Goal: Task Accomplishment & Management: Manage account settings

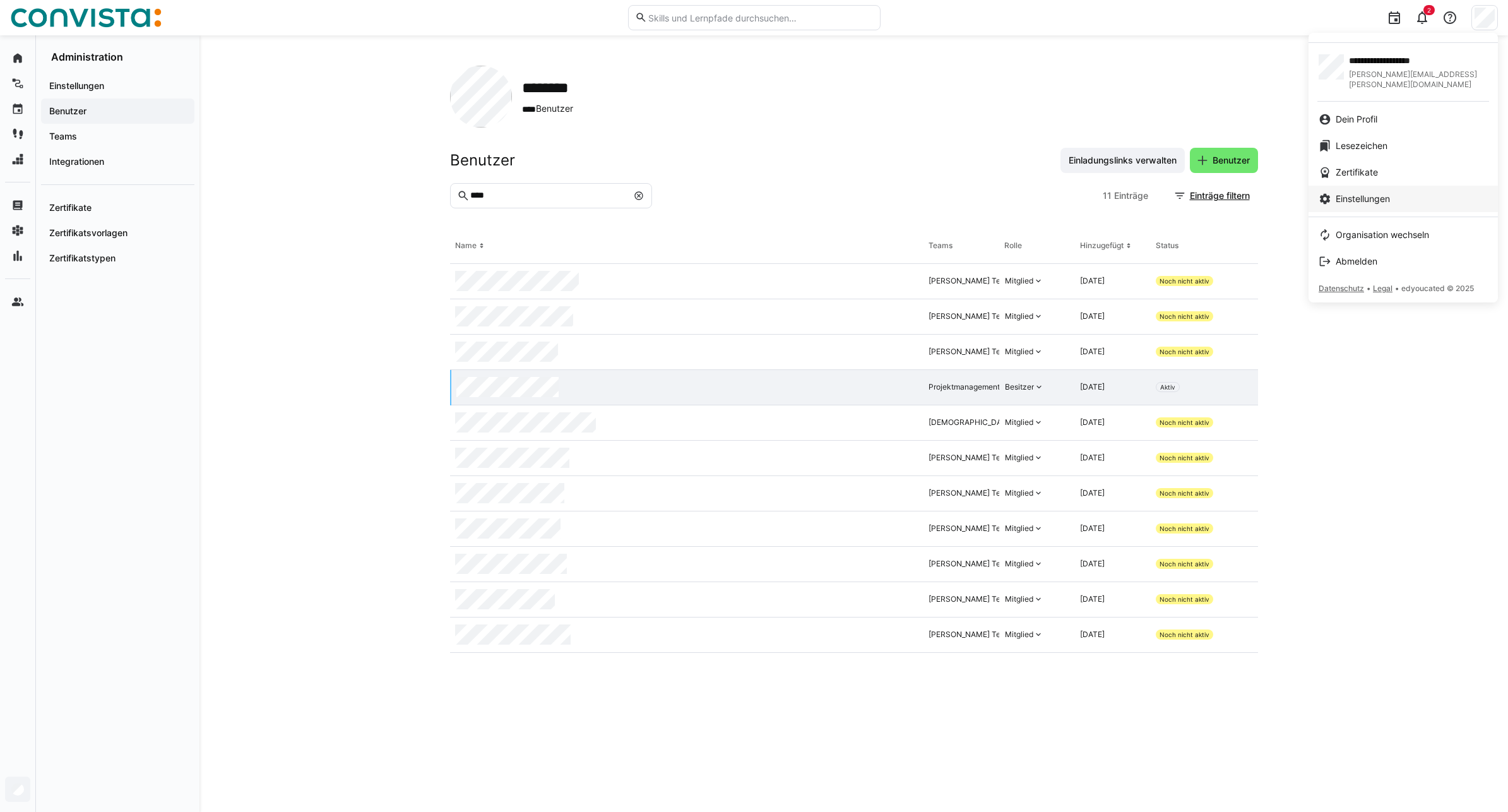
click at [1378, 186] on link "Einstellungen" at bounding box center [1404, 199] width 190 height 27
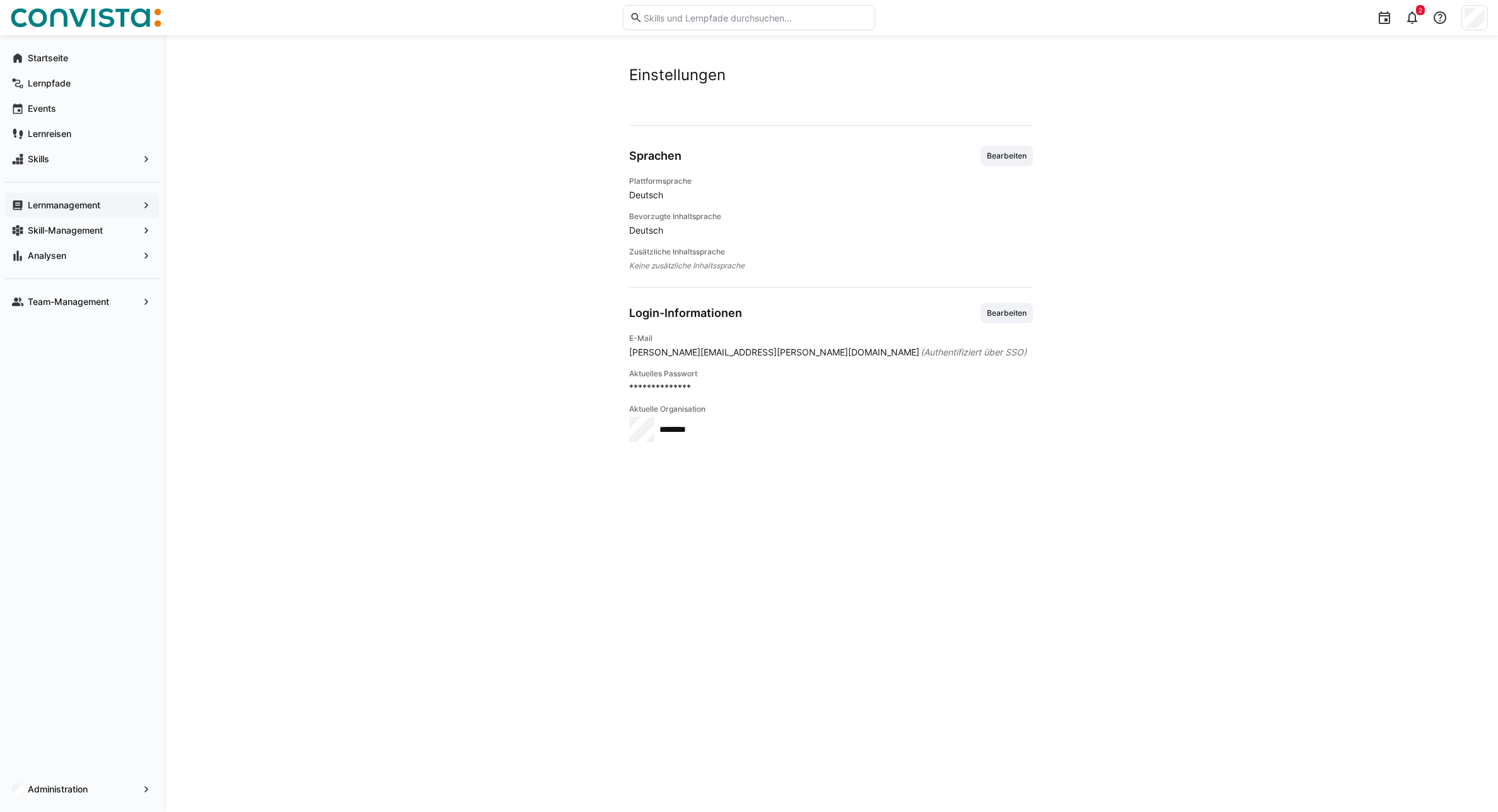
click at [0, 0] on app-navigation-label "Lernmanagement" at bounding box center [0, 0] width 0 height 0
click at [0, 0] on app-navigation-label "Skill-Management" at bounding box center [0, 0] width 0 height 0
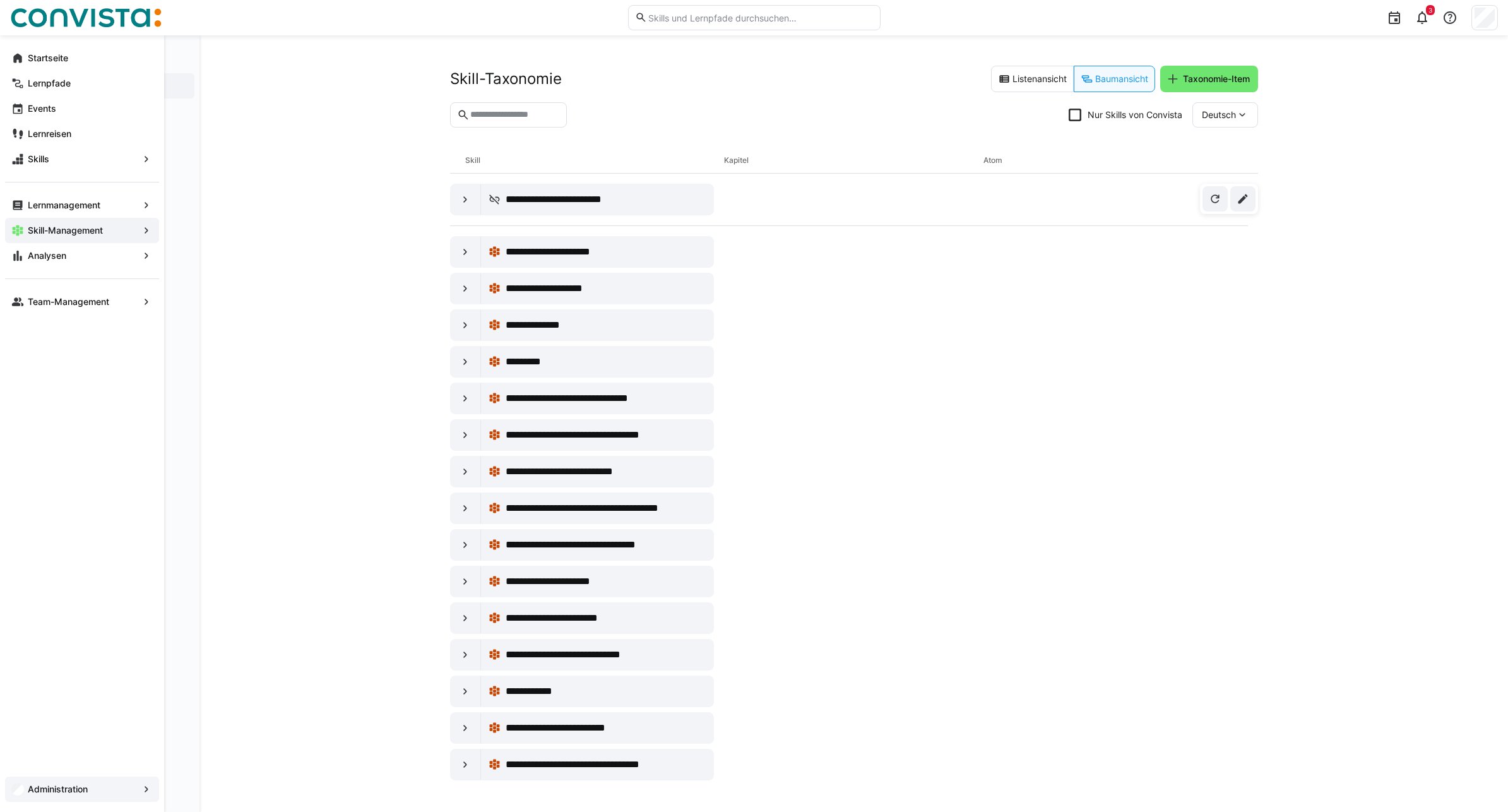
click at [0, 0] on app-navigation-label "Administration" at bounding box center [0, 0] width 0 height 0
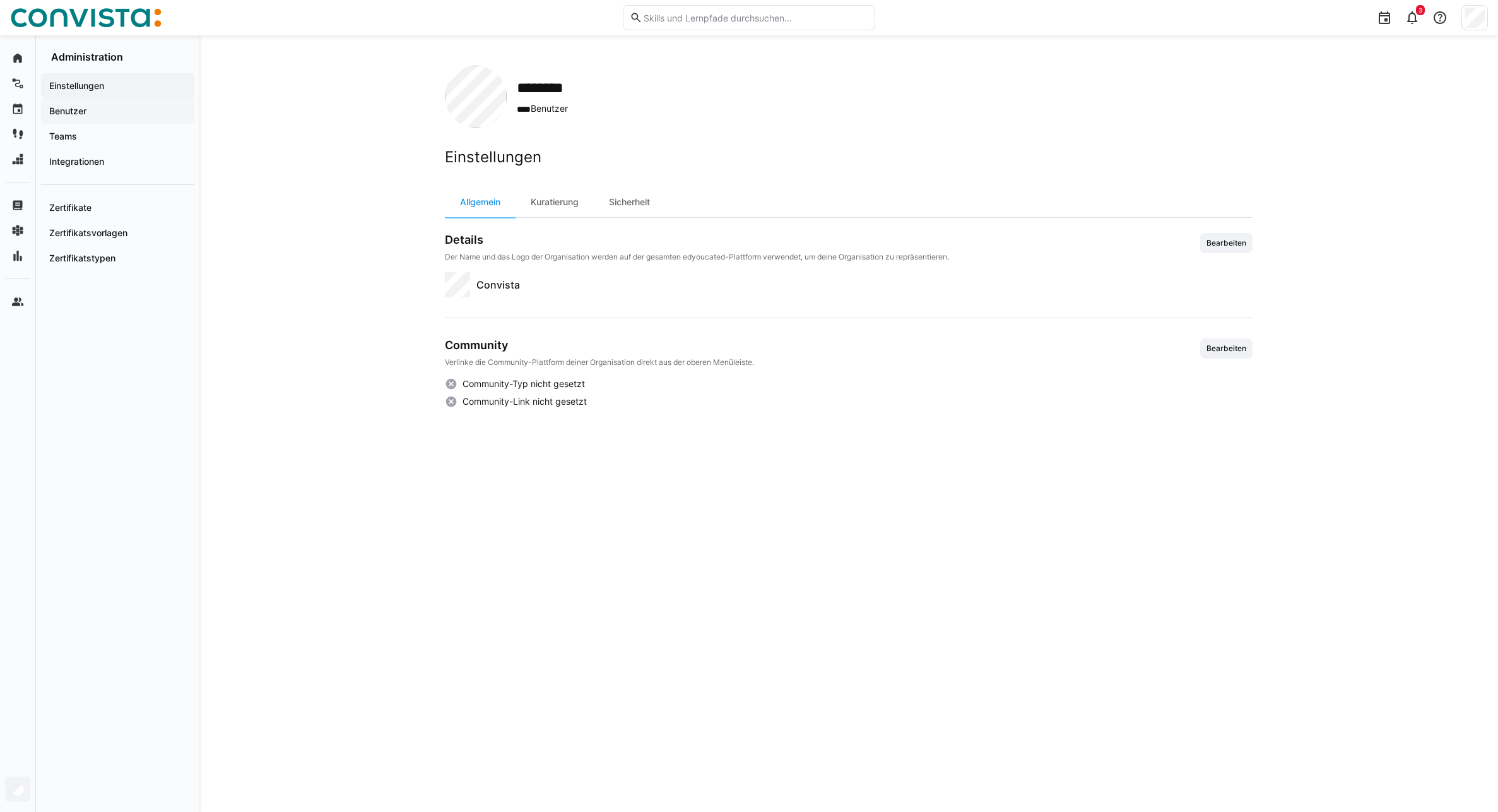
click at [97, 115] on span "Benutzer" at bounding box center [117, 111] width 141 height 12
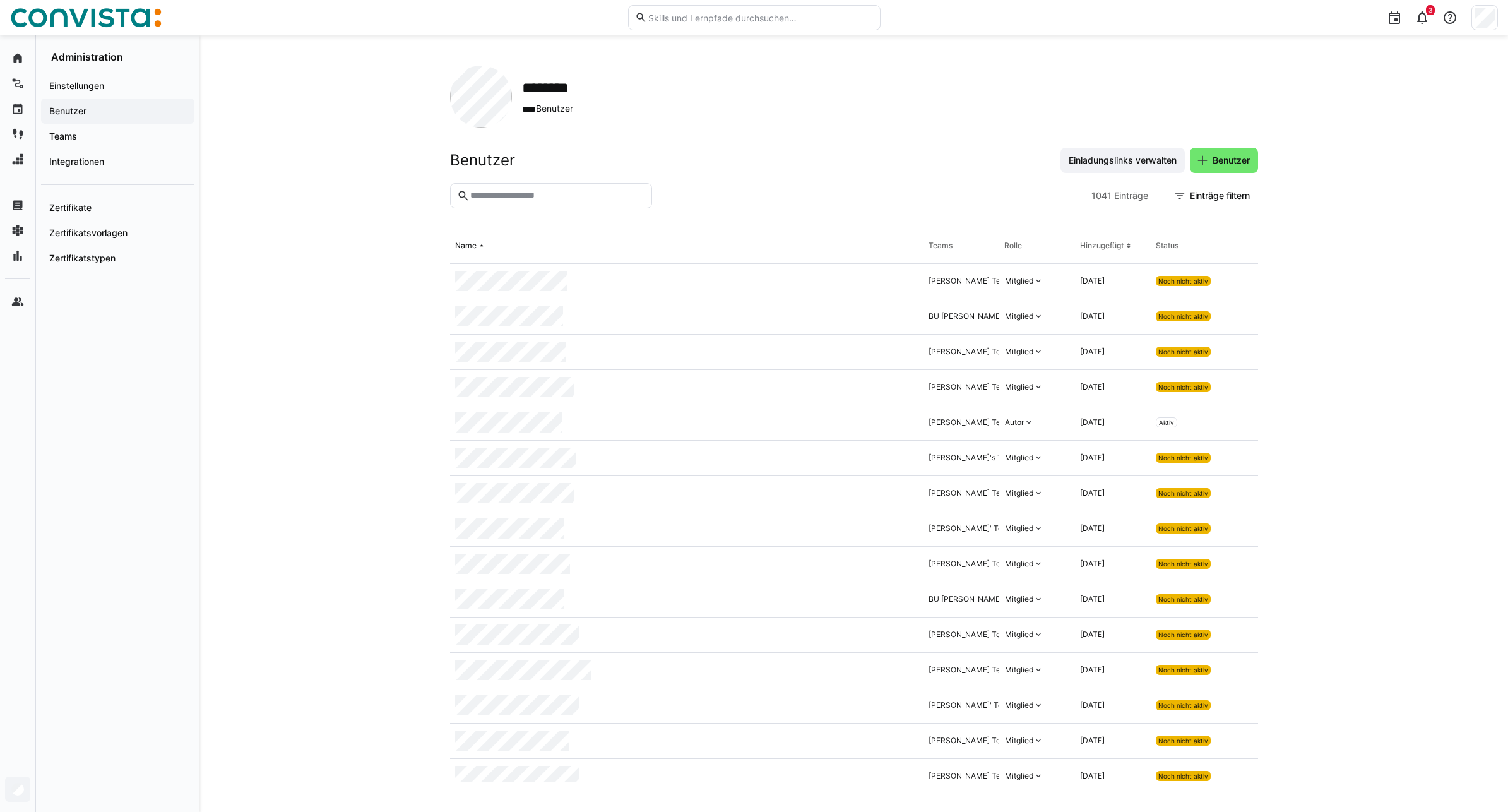
click at [550, 189] on eds-input at bounding box center [551, 195] width 202 height 26
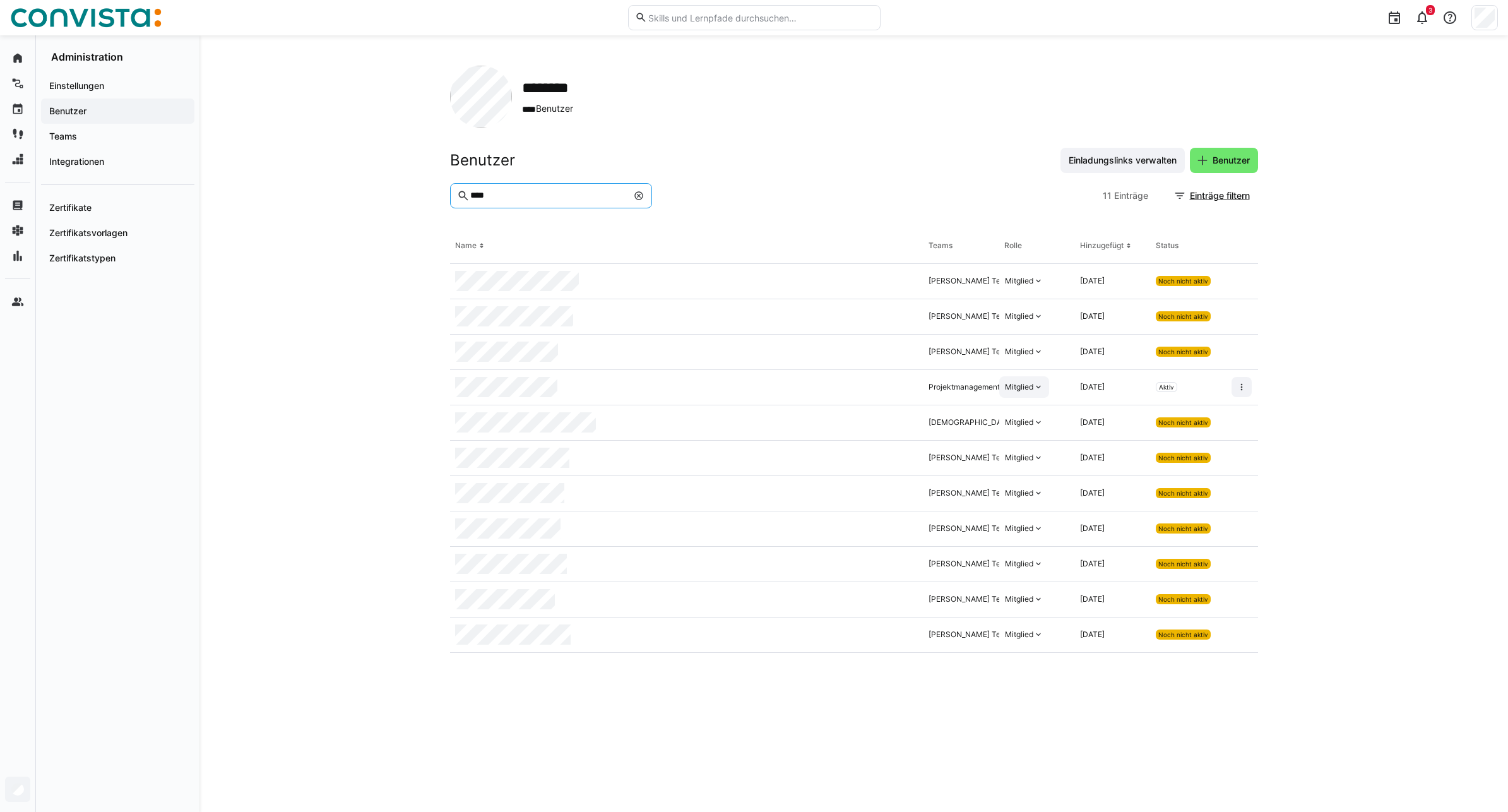
type input "****"
click at [1026, 387] on div "Mitglied" at bounding box center [1019, 387] width 28 height 10
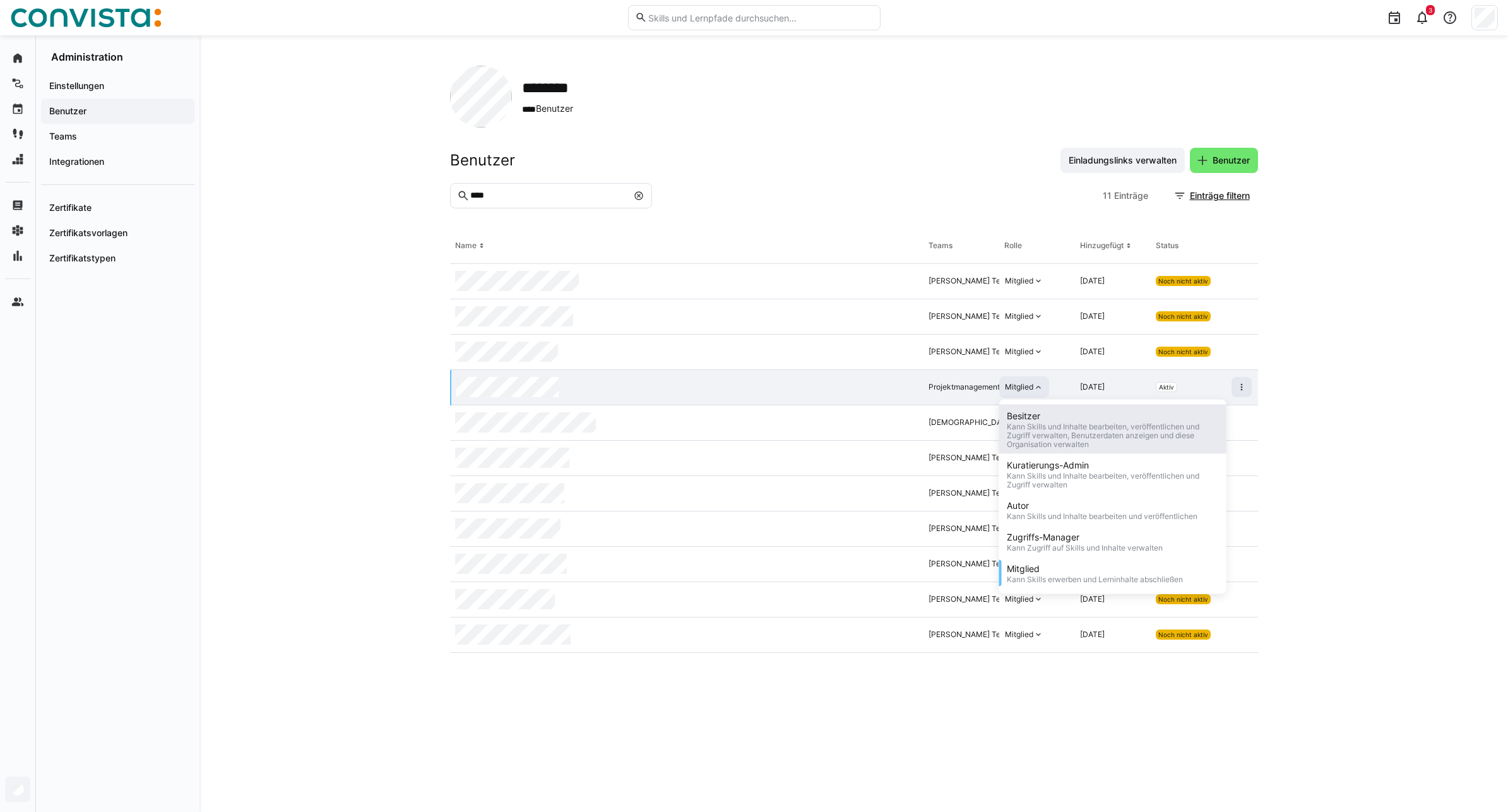
click at [1041, 442] on div "Kann Skills und Inhalte bearbeiten, veröffentlichen und Zugriff verwalten, Benu…" at bounding box center [1113, 436] width 212 height 27
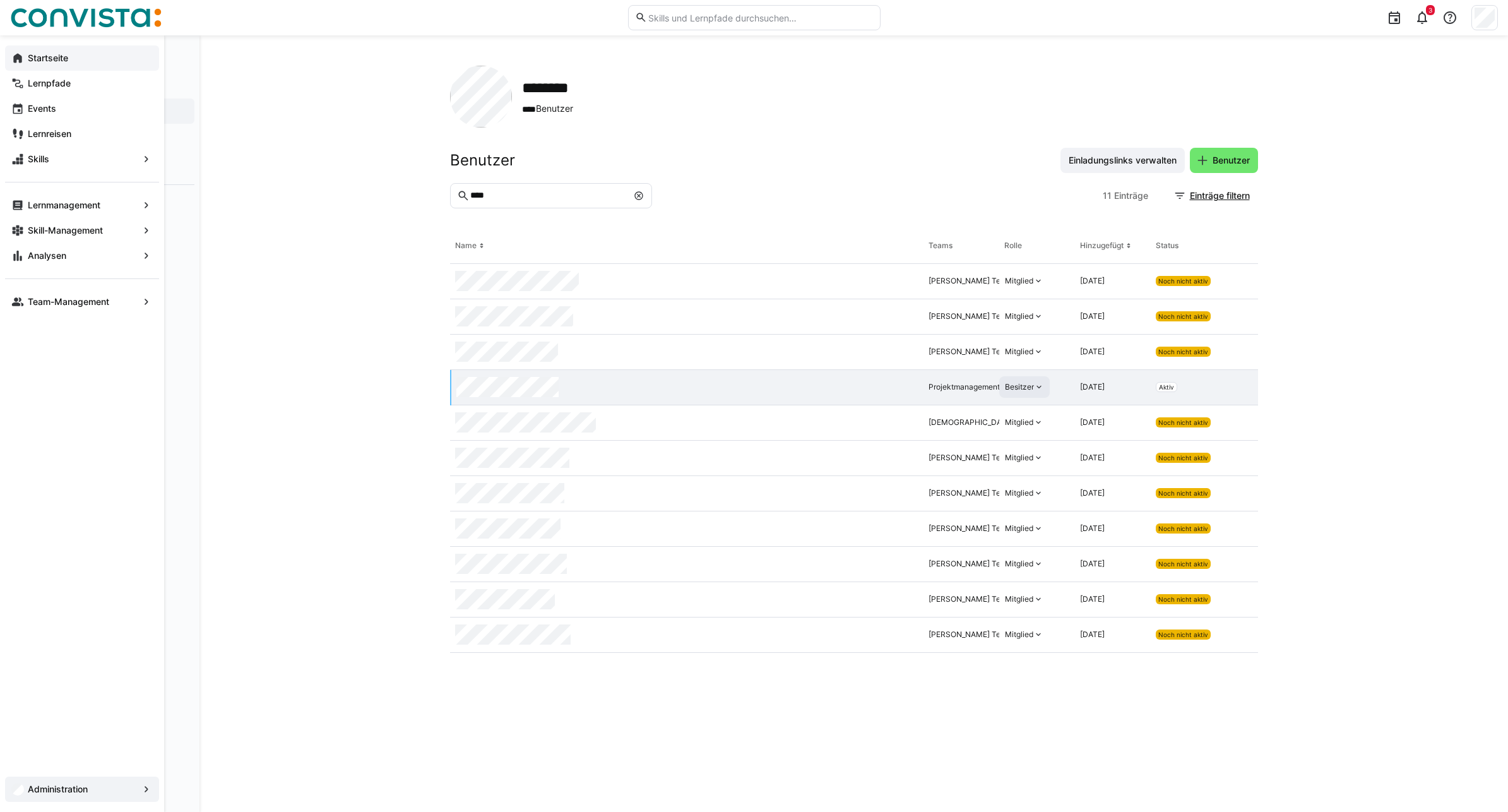
click at [20, 64] on div "Startseite" at bounding box center [82, 58] width 154 height 26
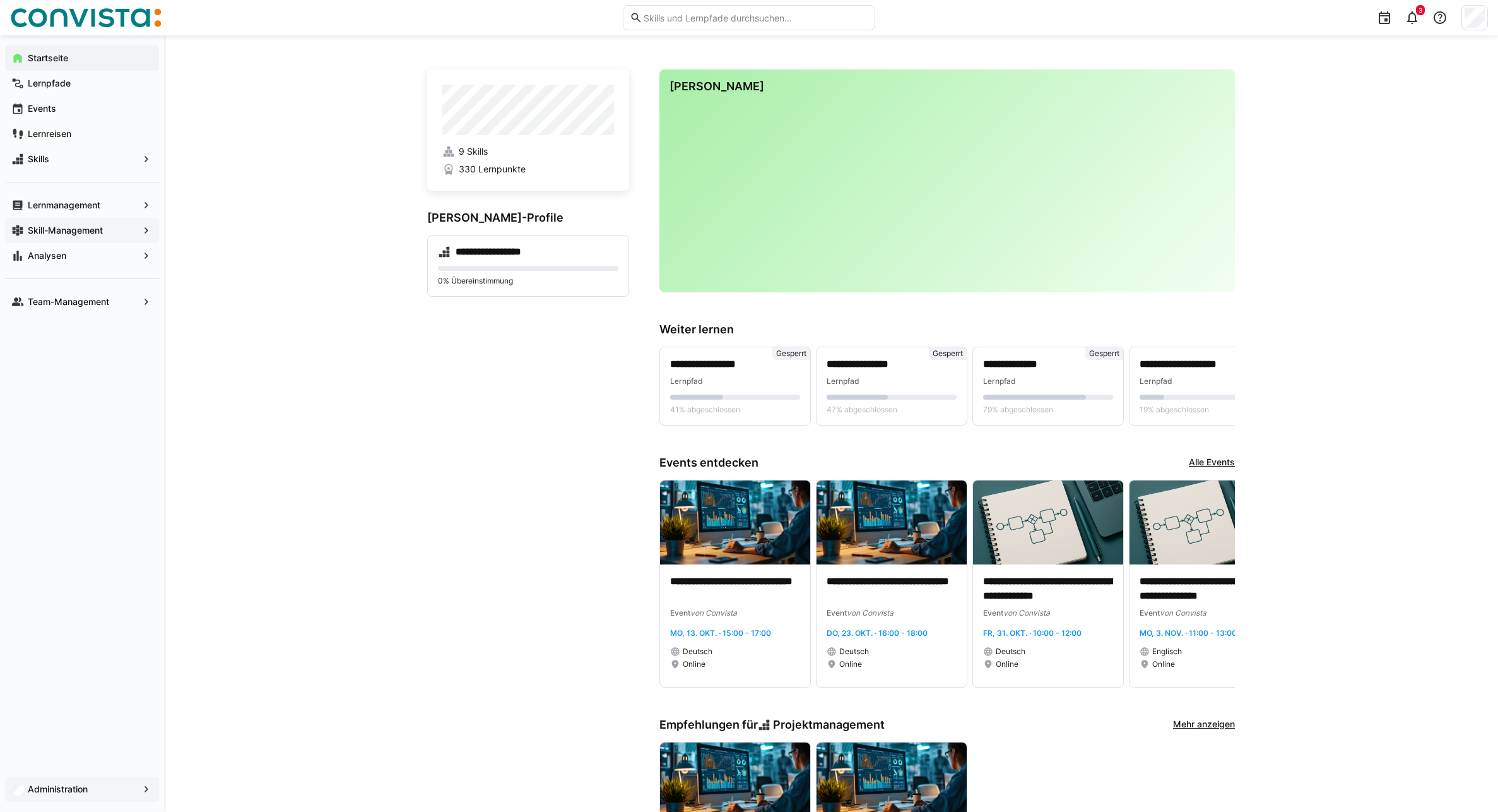
click at [0, 0] on app-navigation-label "Skill-Management" at bounding box center [0, 0] width 0 height 0
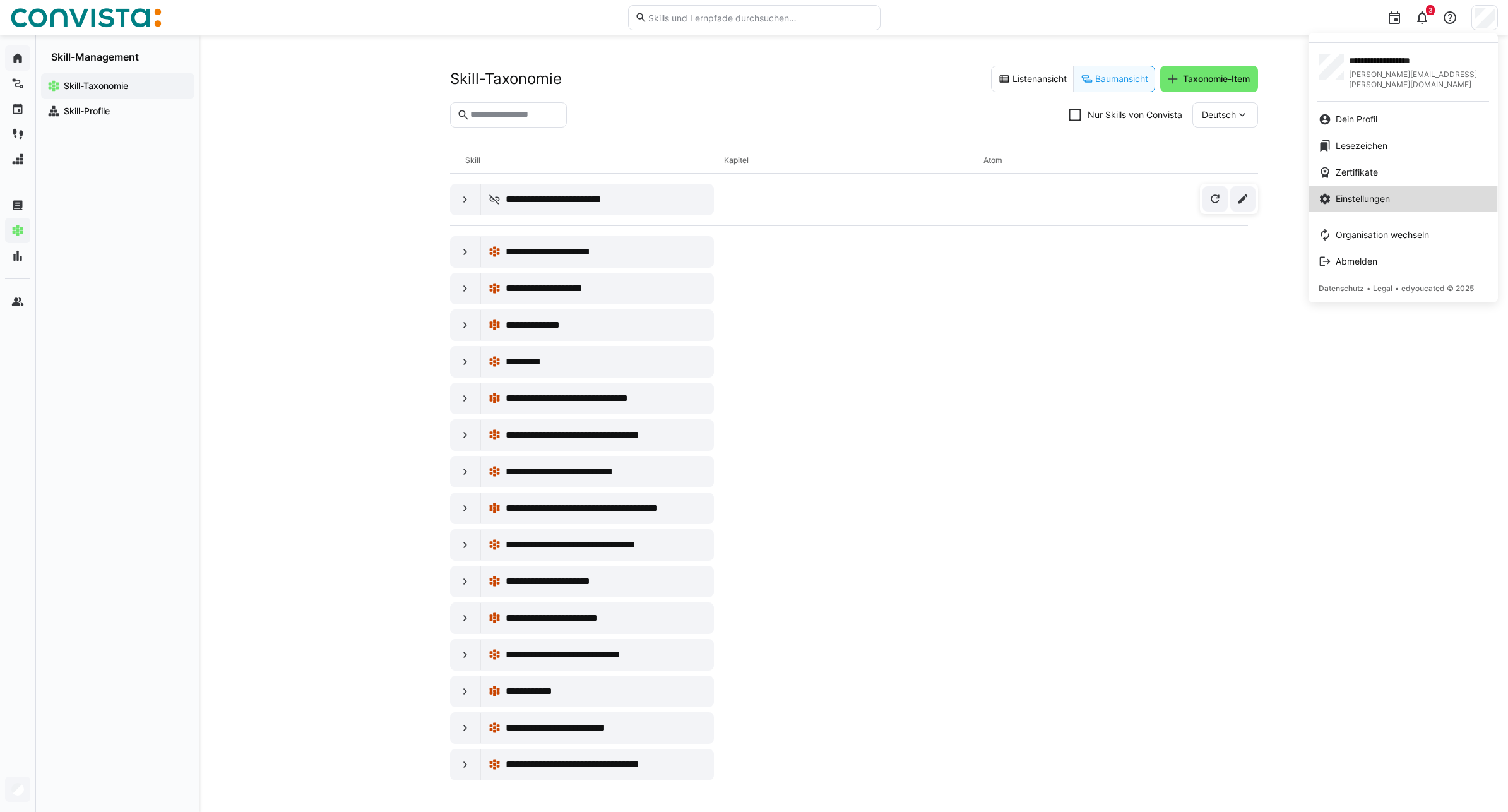
click at [1367, 192] on span "Einstellungen" at bounding box center [1363, 198] width 54 height 12
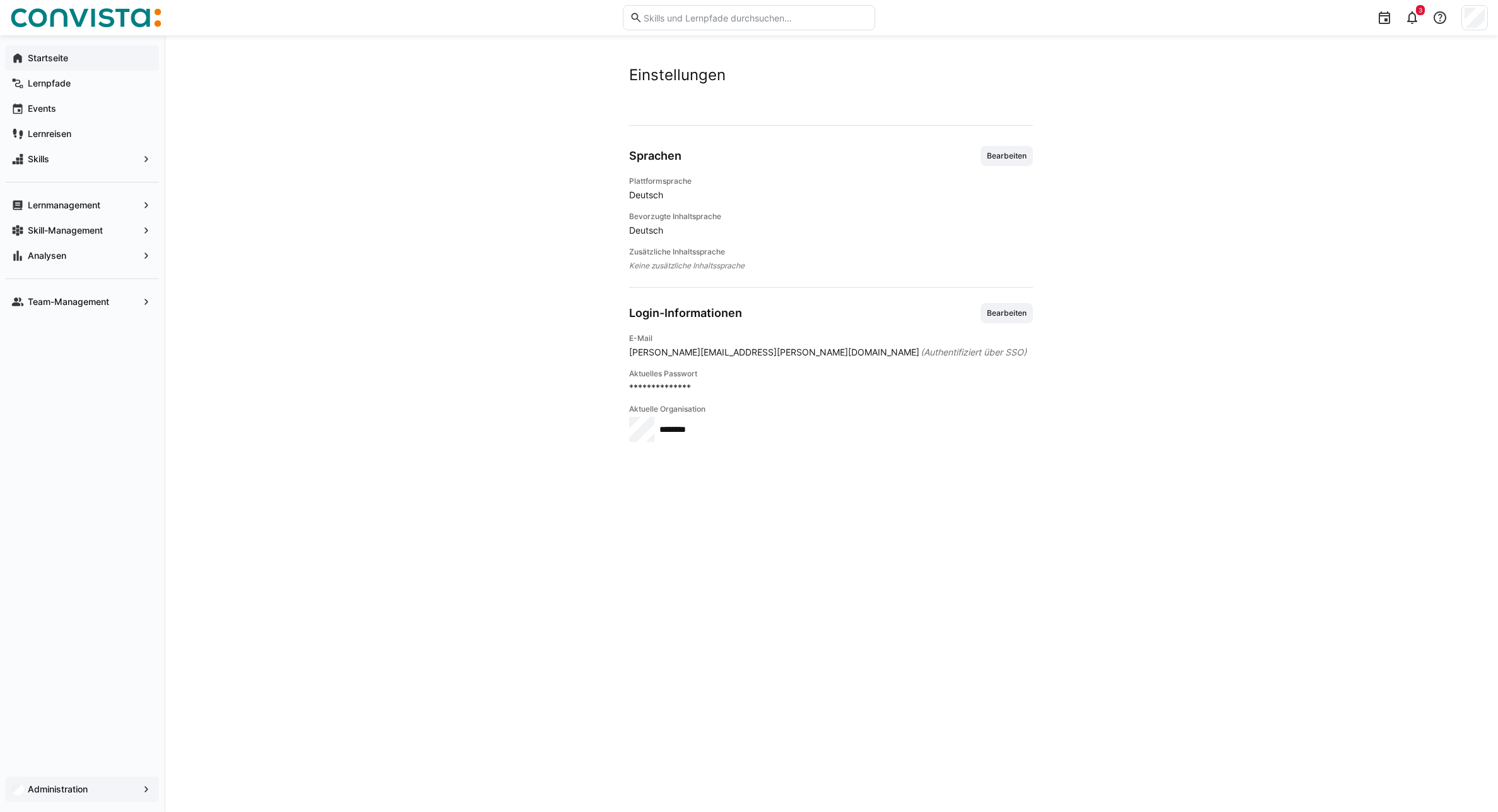
click at [996, 152] on span "Bearbeiten" at bounding box center [1007, 155] width 43 height 10
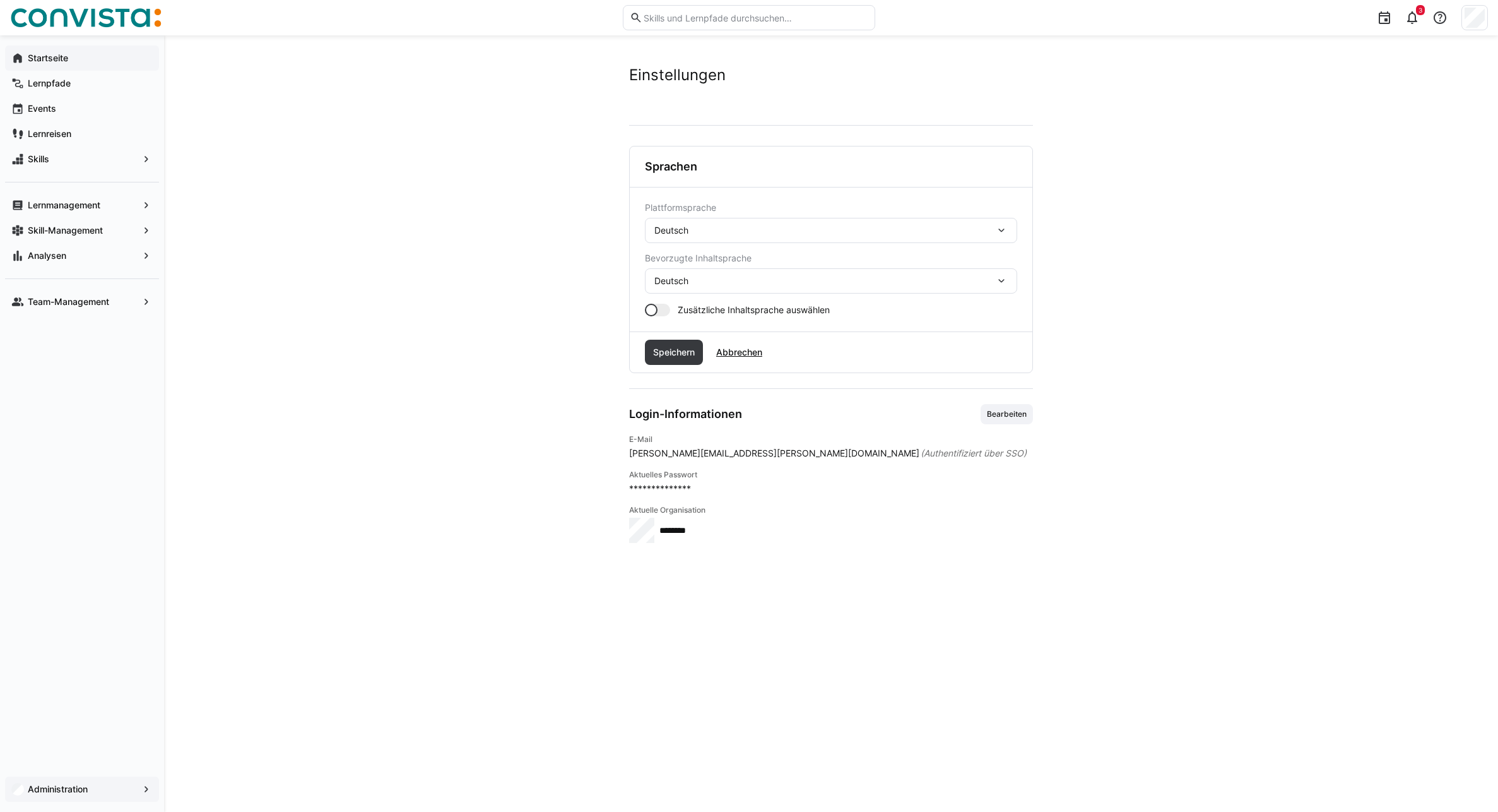
click at [768, 240] on div "Deutsch" at bounding box center [831, 230] width 372 height 26
click at [719, 287] on div "Englisch" at bounding box center [831, 290] width 352 height 12
click at [693, 347] on span "Speichern" at bounding box center [674, 352] width 45 height 12
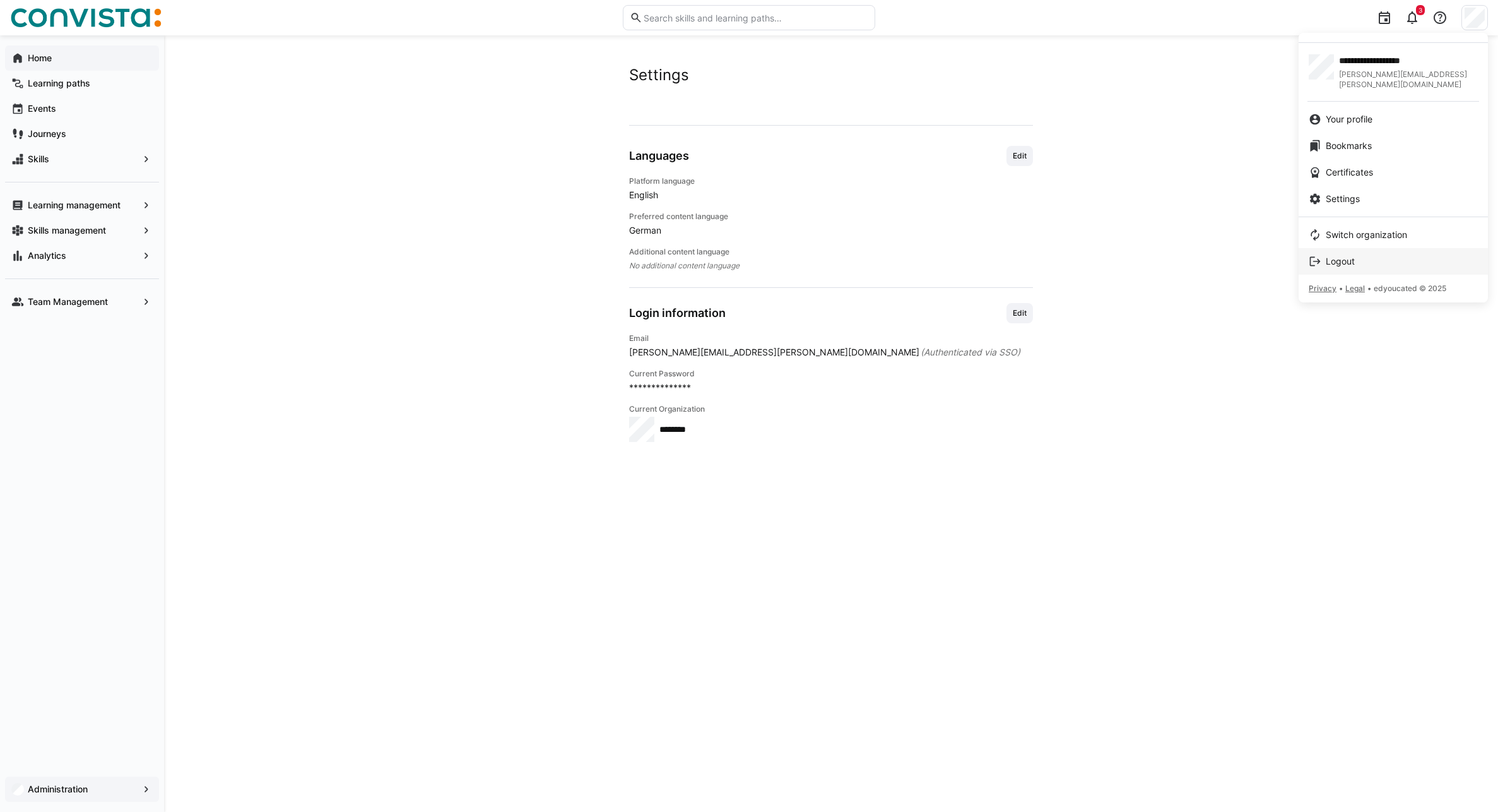
click at [1348, 248] on link "Logout" at bounding box center [1394, 262] width 190 height 27
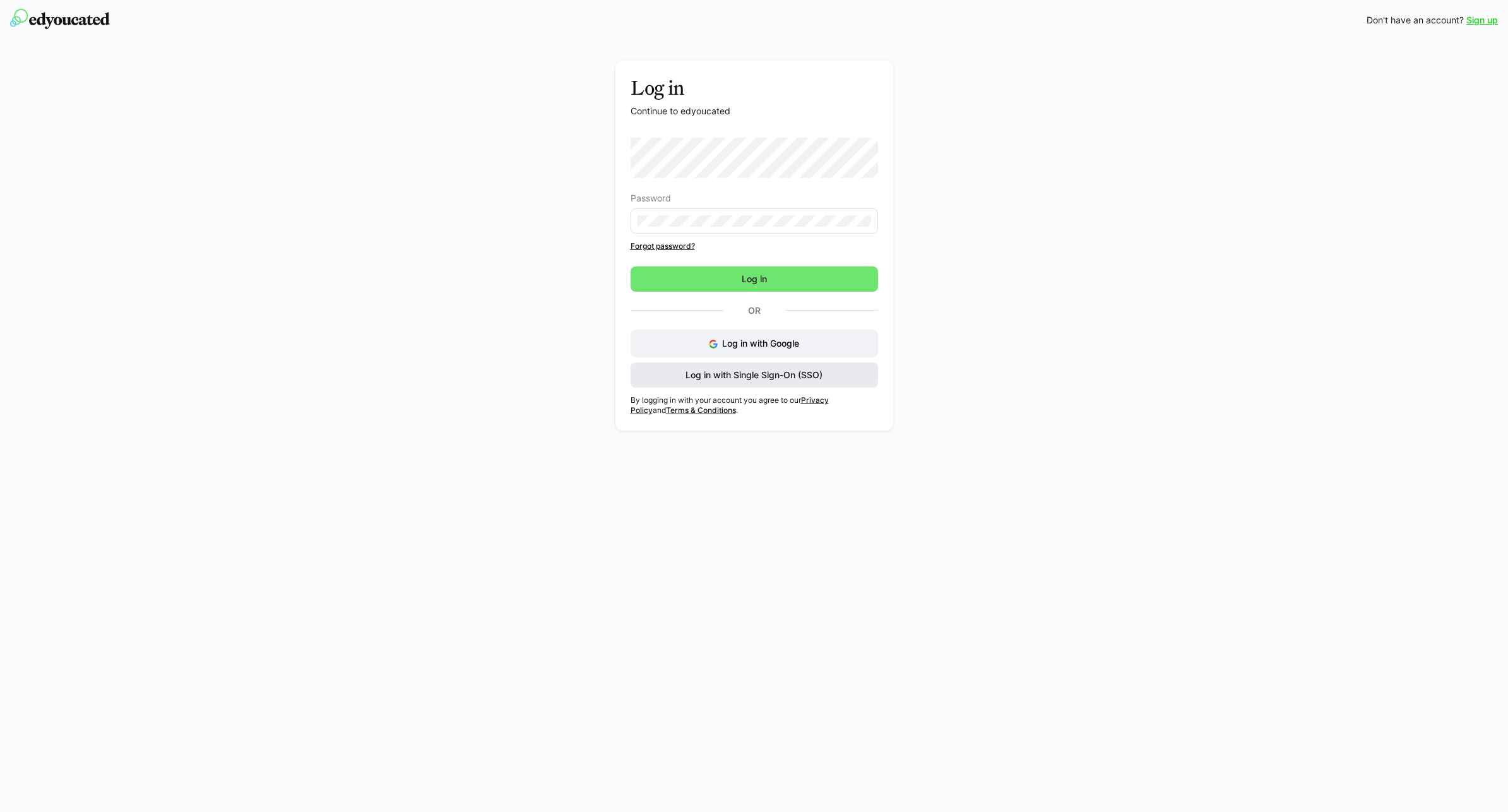
click at [732, 375] on span "Log in with Single Sign-On (SSO)" at bounding box center [754, 374] width 141 height 12
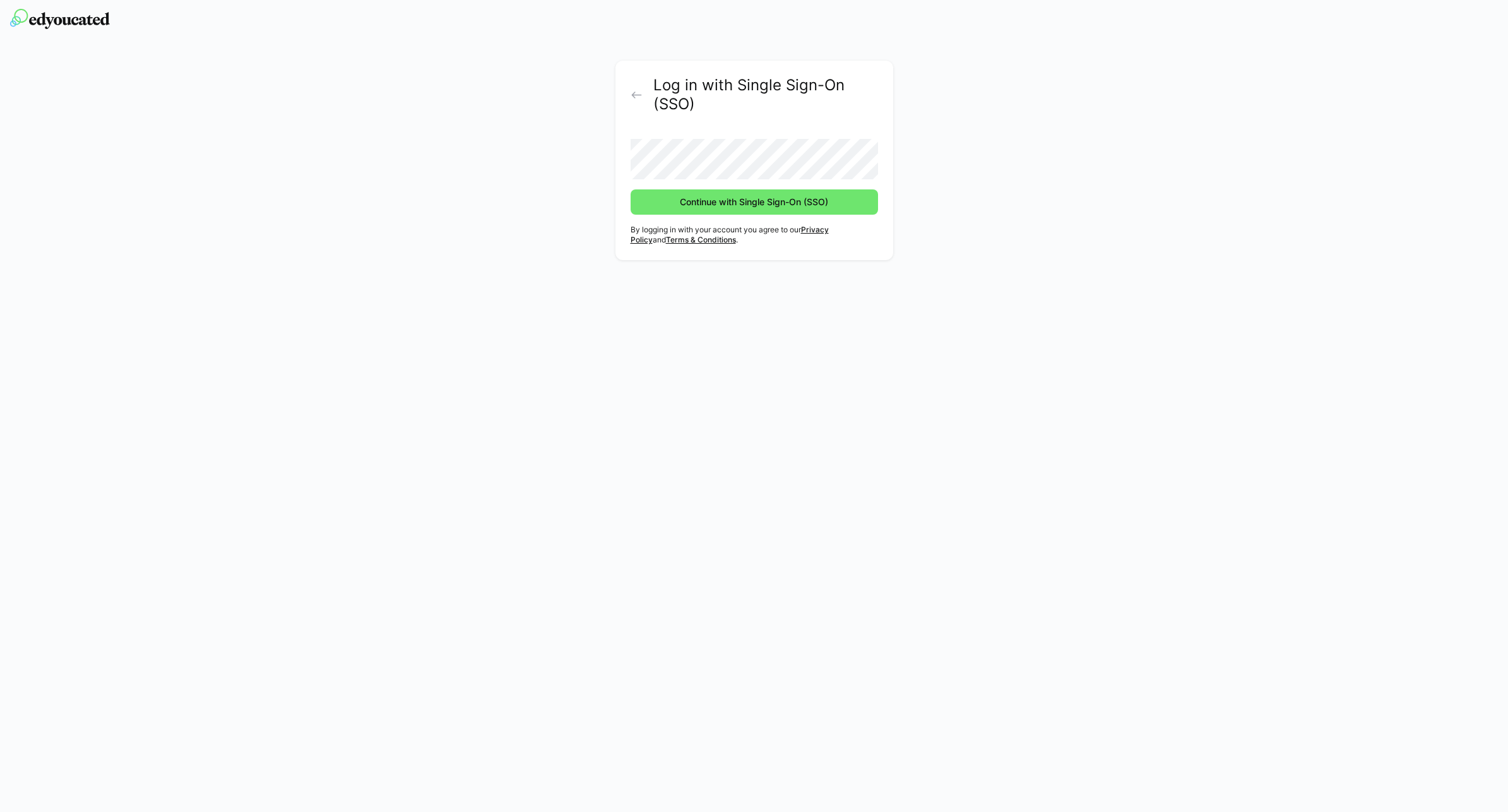
drag, startPoint x: 1172, startPoint y: 212, endPoint x: 911, endPoint y: 202, distance: 261.2
click at [1171, 213] on div "Log in with Single Sign-On (SSO) Continue with Single Sign-On (SSO) By logging …" at bounding box center [754, 153] width 1508 height 226
click at [862, 203] on span "Continue with Single Sign-On (SSO)" at bounding box center [754, 202] width 247 height 26
click at [729, 205] on span "Continue with Single Sign-On (SSO)" at bounding box center [754, 202] width 153 height 12
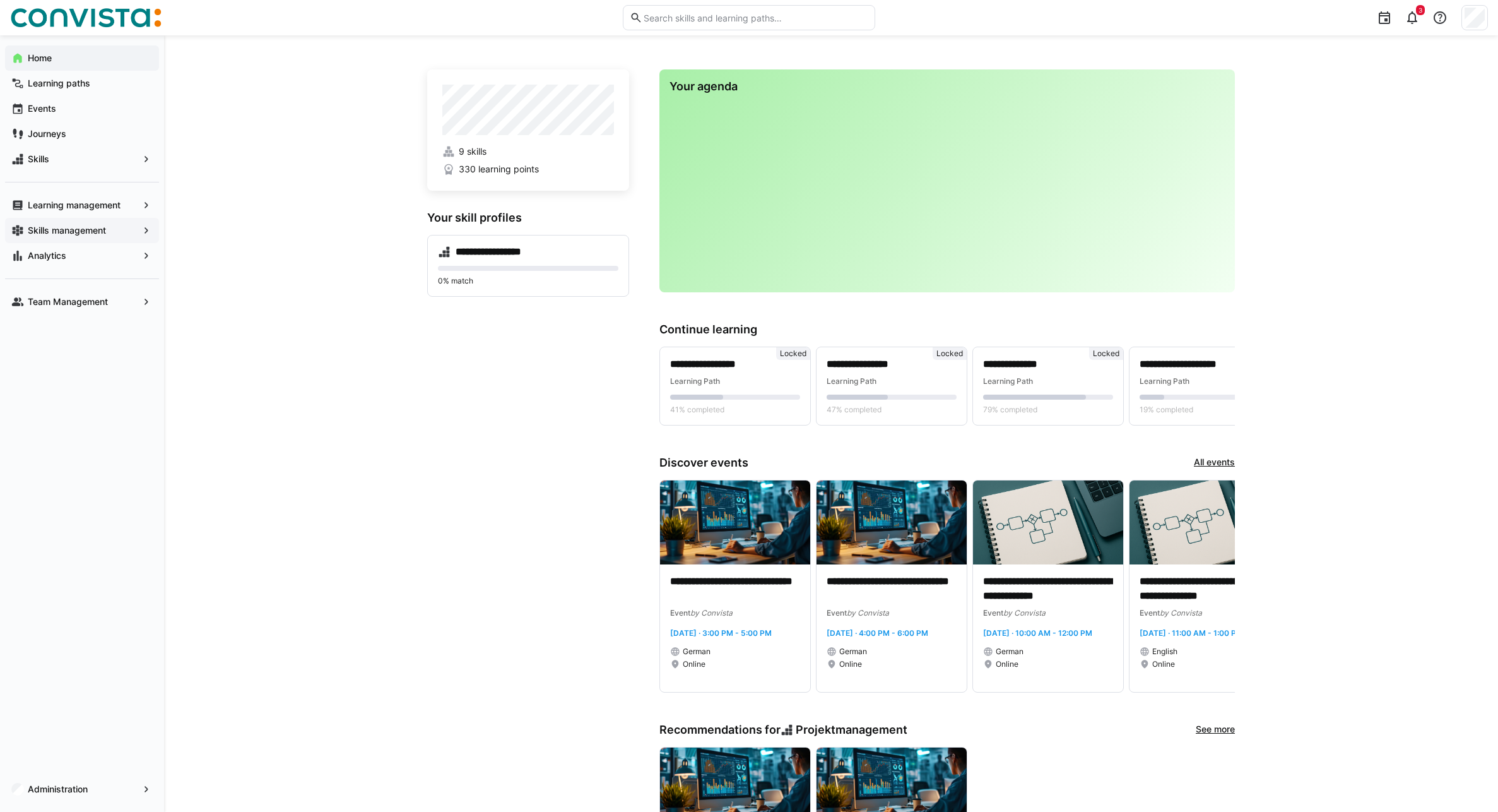
click at [0, 0] on app-navigation-label "Skills management" at bounding box center [0, 0] width 0 height 0
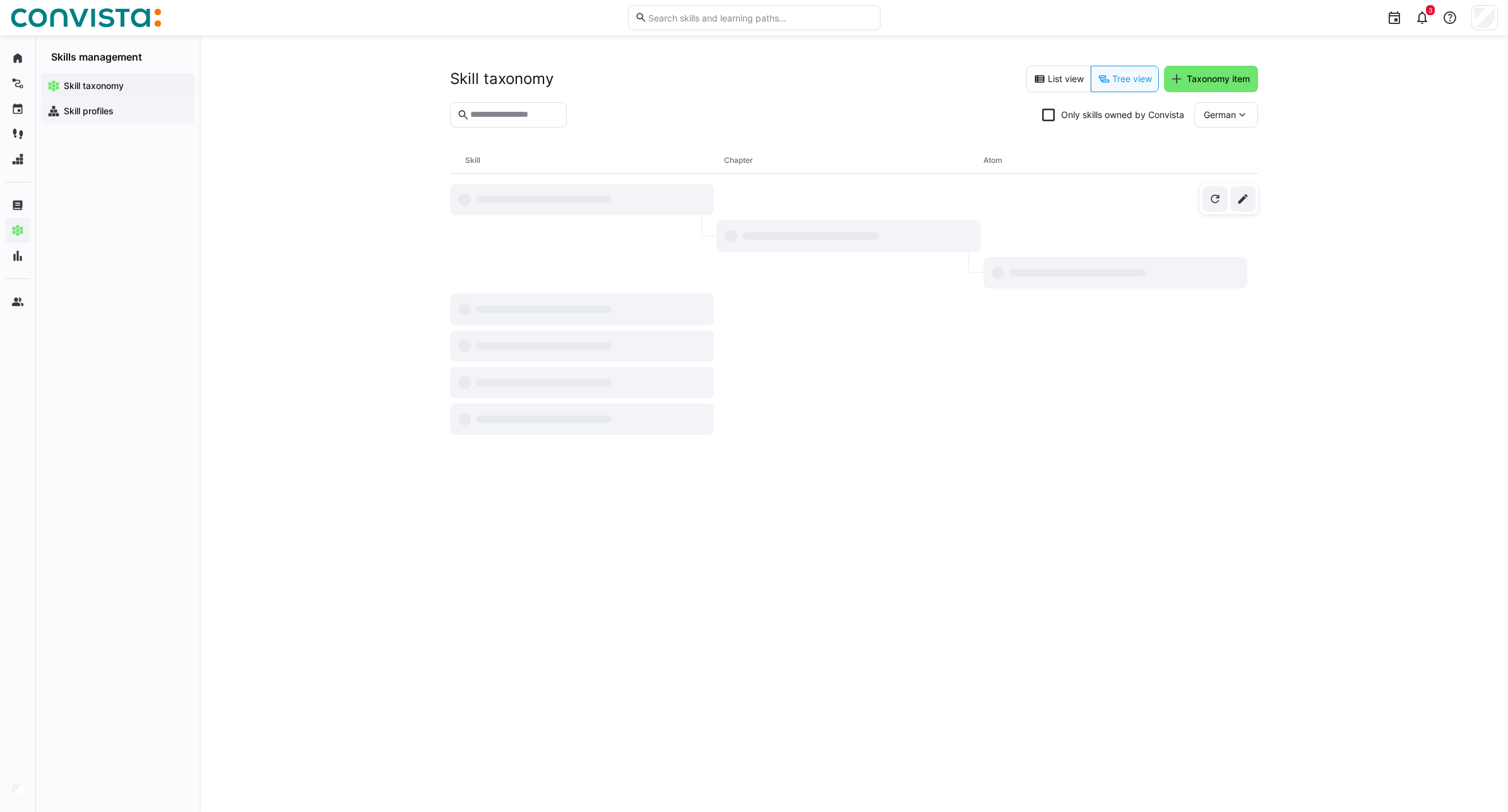
click at [0, 0] on app-navigation-label "Skill profiles" at bounding box center [0, 0] width 0 height 0
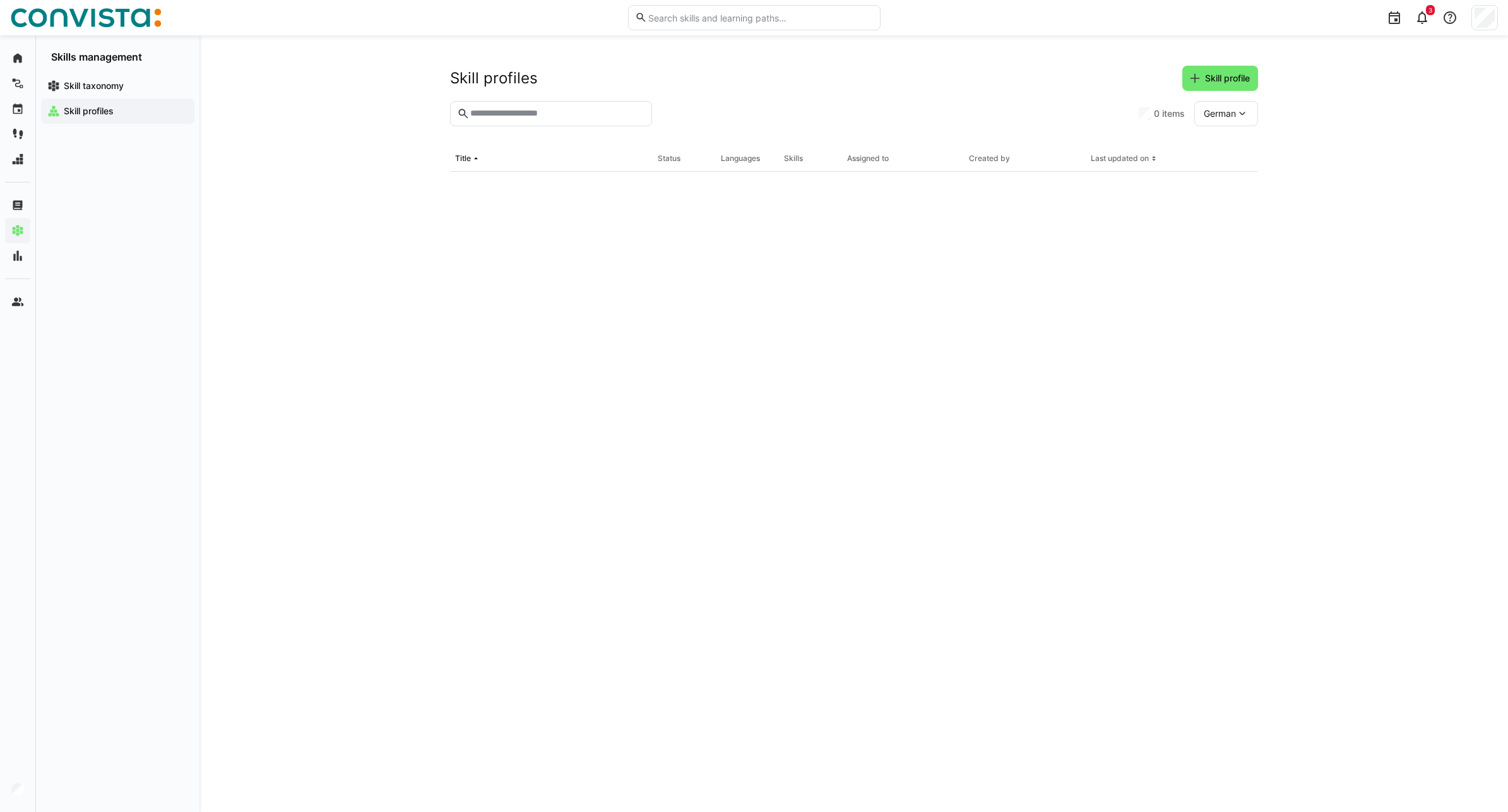
click at [540, 120] on eds-input at bounding box center [551, 114] width 202 height 26
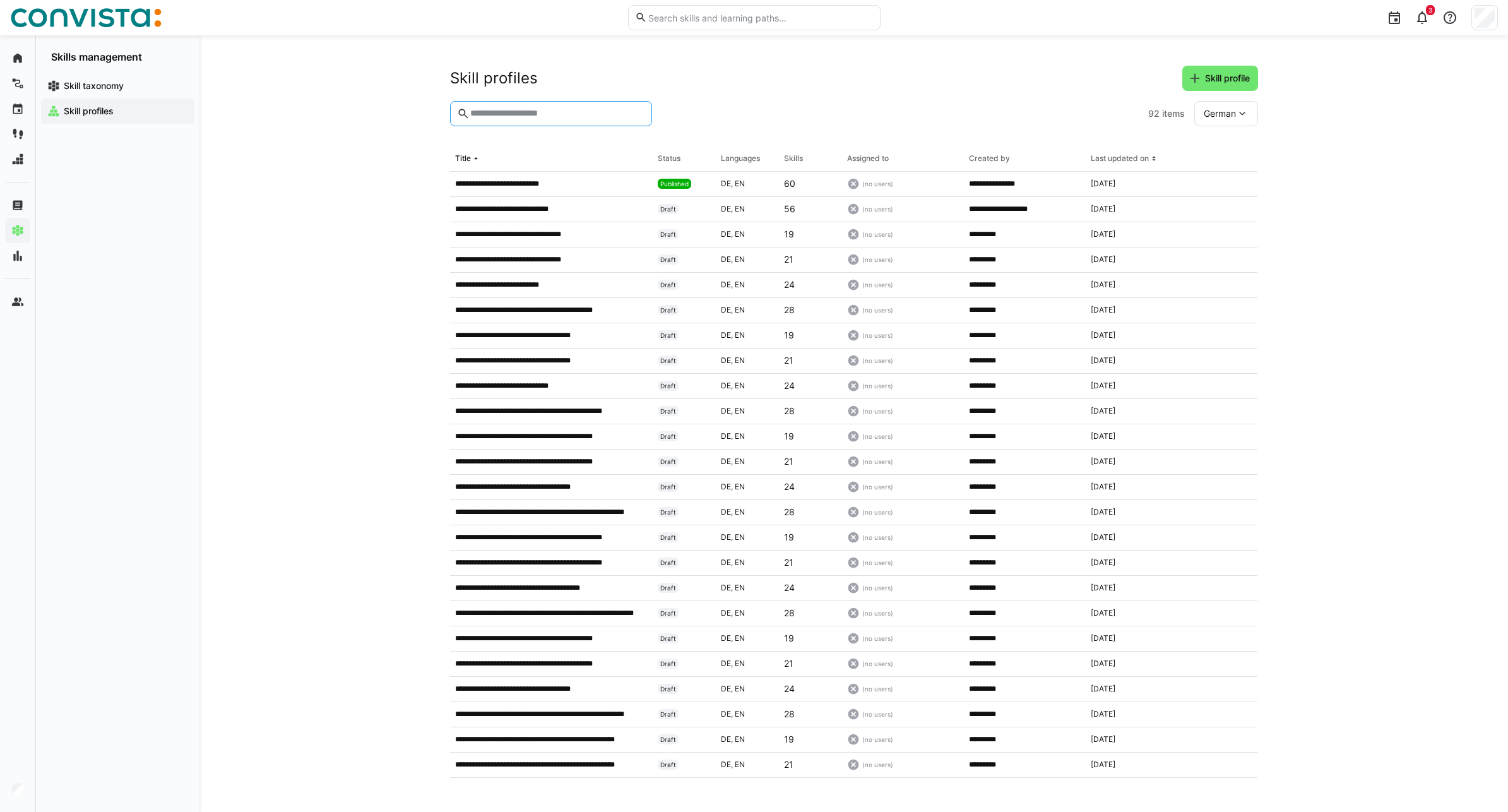
drag, startPoint x: 105, startPoint y: 83, endPoint x: 336, endPoint y: 134, distance: 236.6
click at [0, 0] on app-navigation-label "Skill taxonomy" at bounding box center [0, 0] width 0 height 0
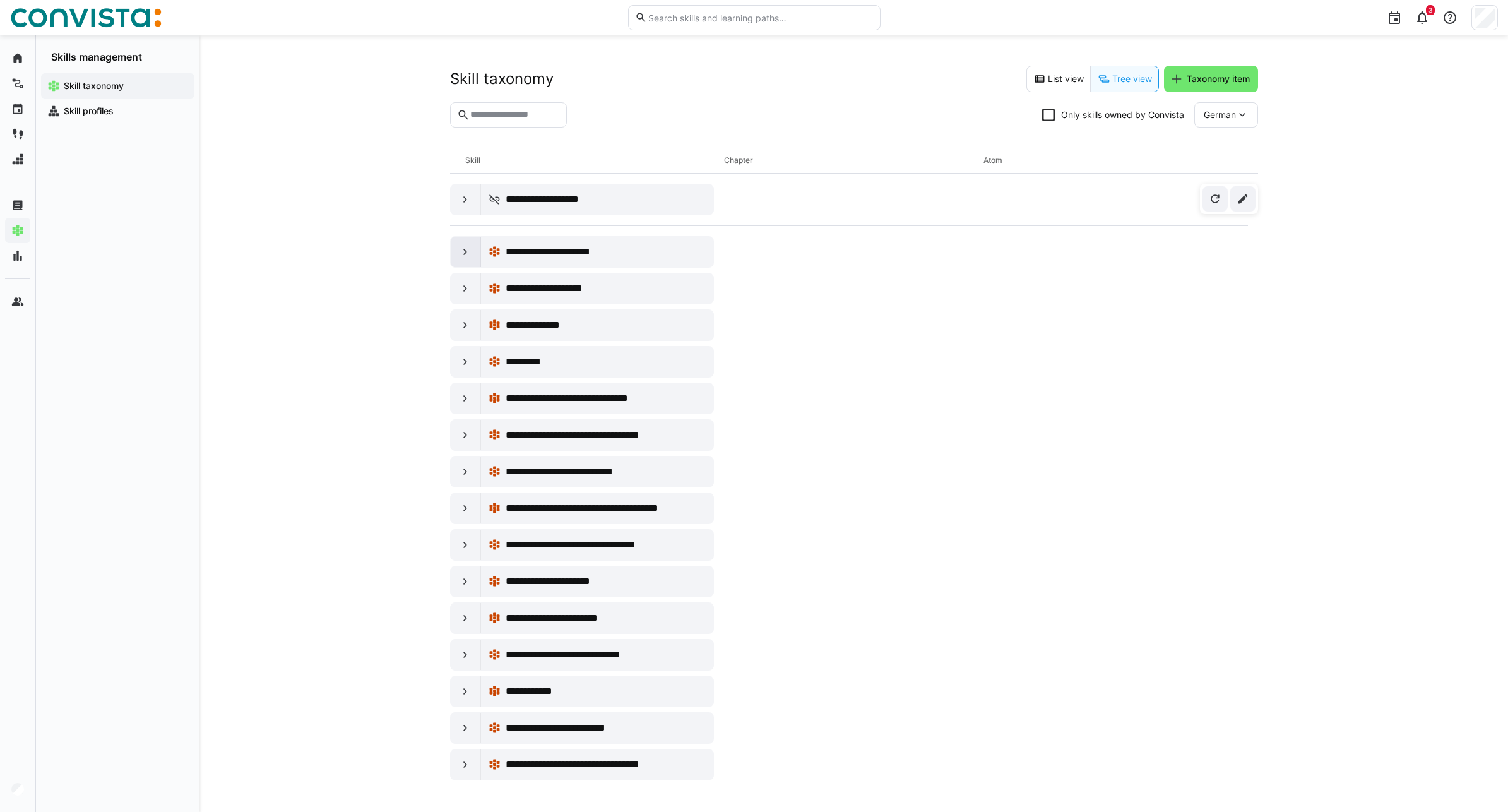
click at [463, 251] on eds-icon at bounding box center [464, 251] width 12 height 12
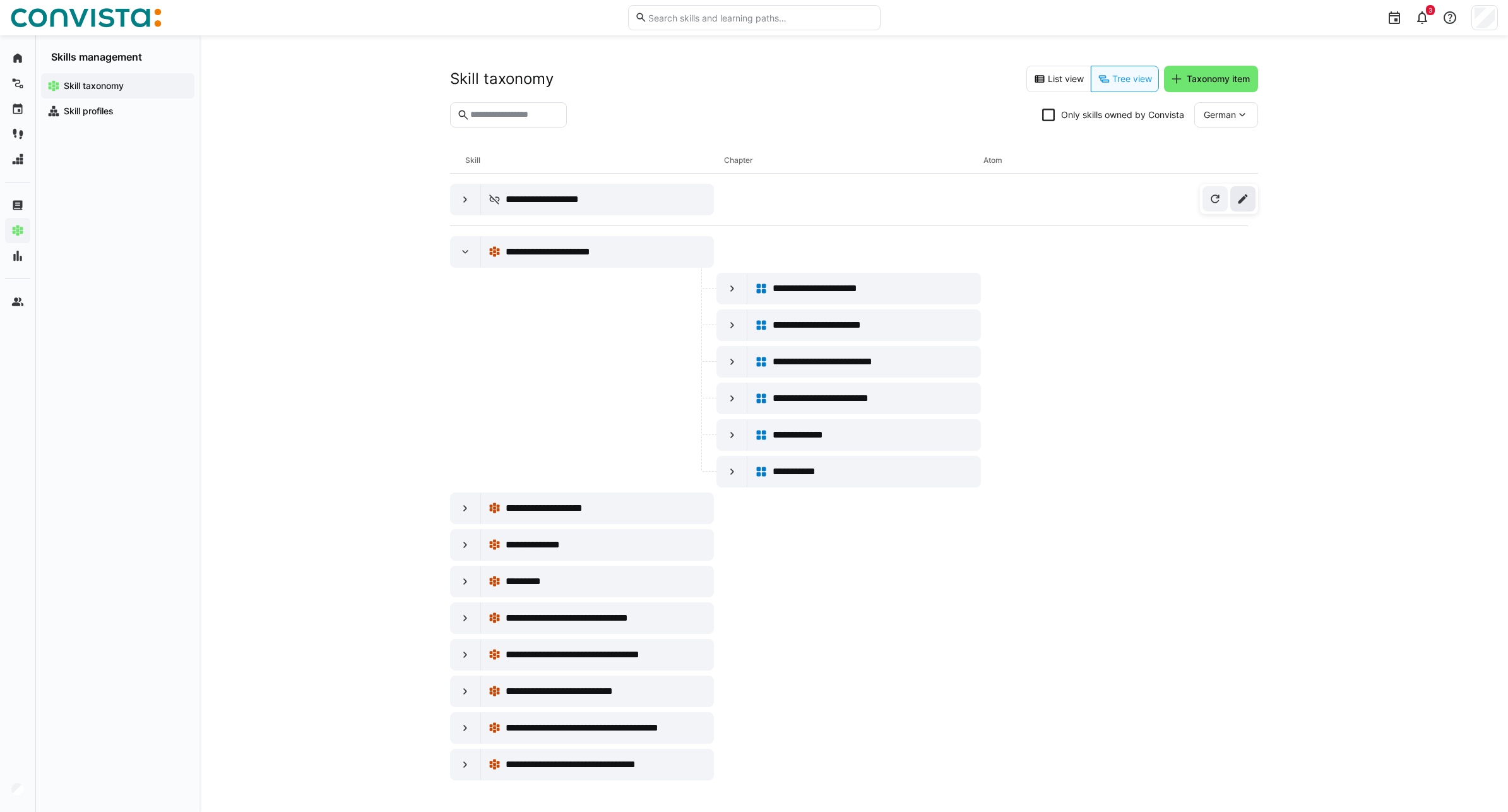
click at [1240, 201] on eds-icon at bounding box center [1243, 198] width 12 height 12
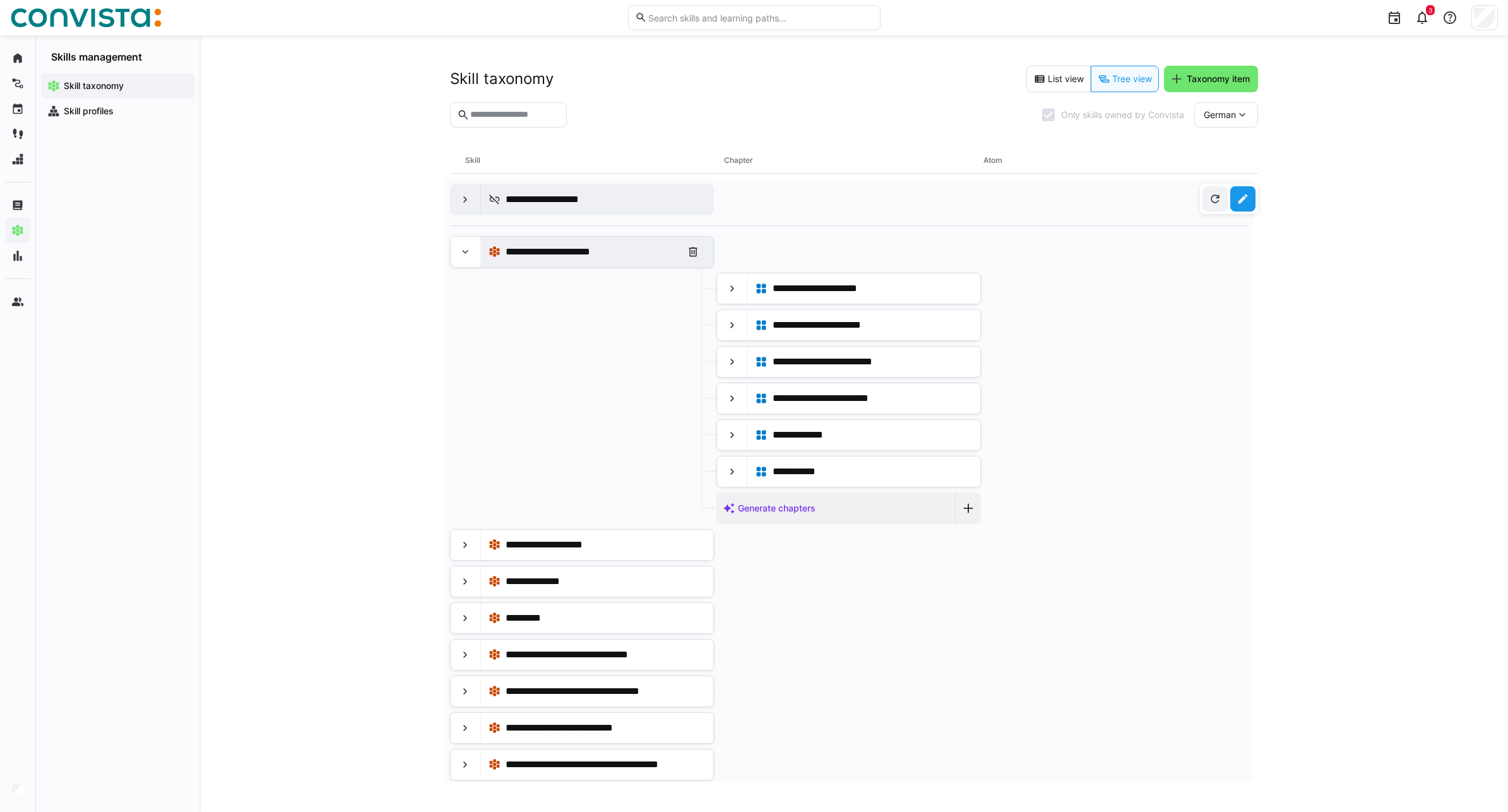
click at [600, 258] on span "**********" at bounding box center [559, 252] width 106 height 15
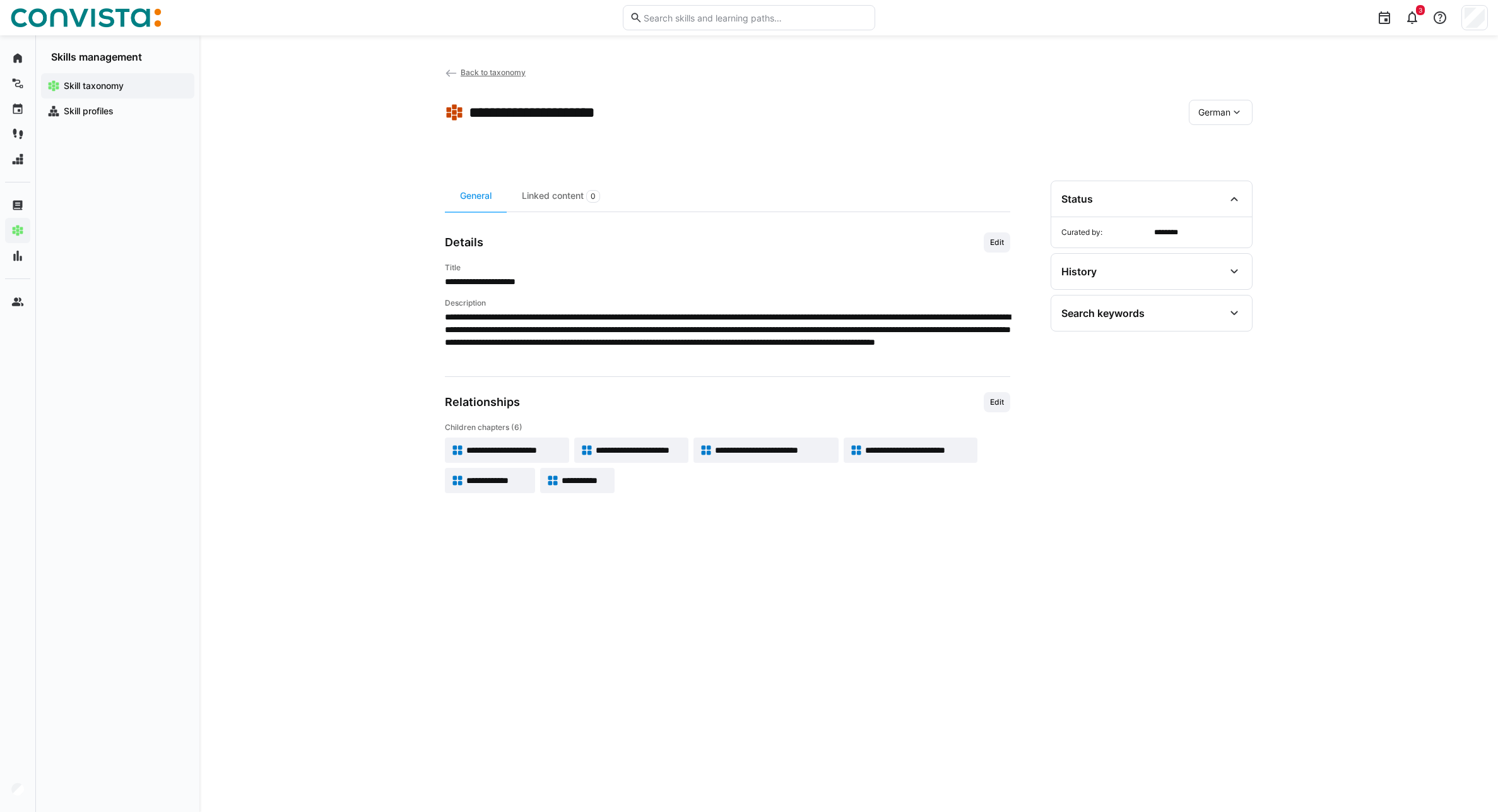
click at [1218, 116] on span "German" at bounding box center [1215, 112] width 32 height 12
click at [1222, 171] on span "English" at bounding box center [1213, 171] width 29 height 12
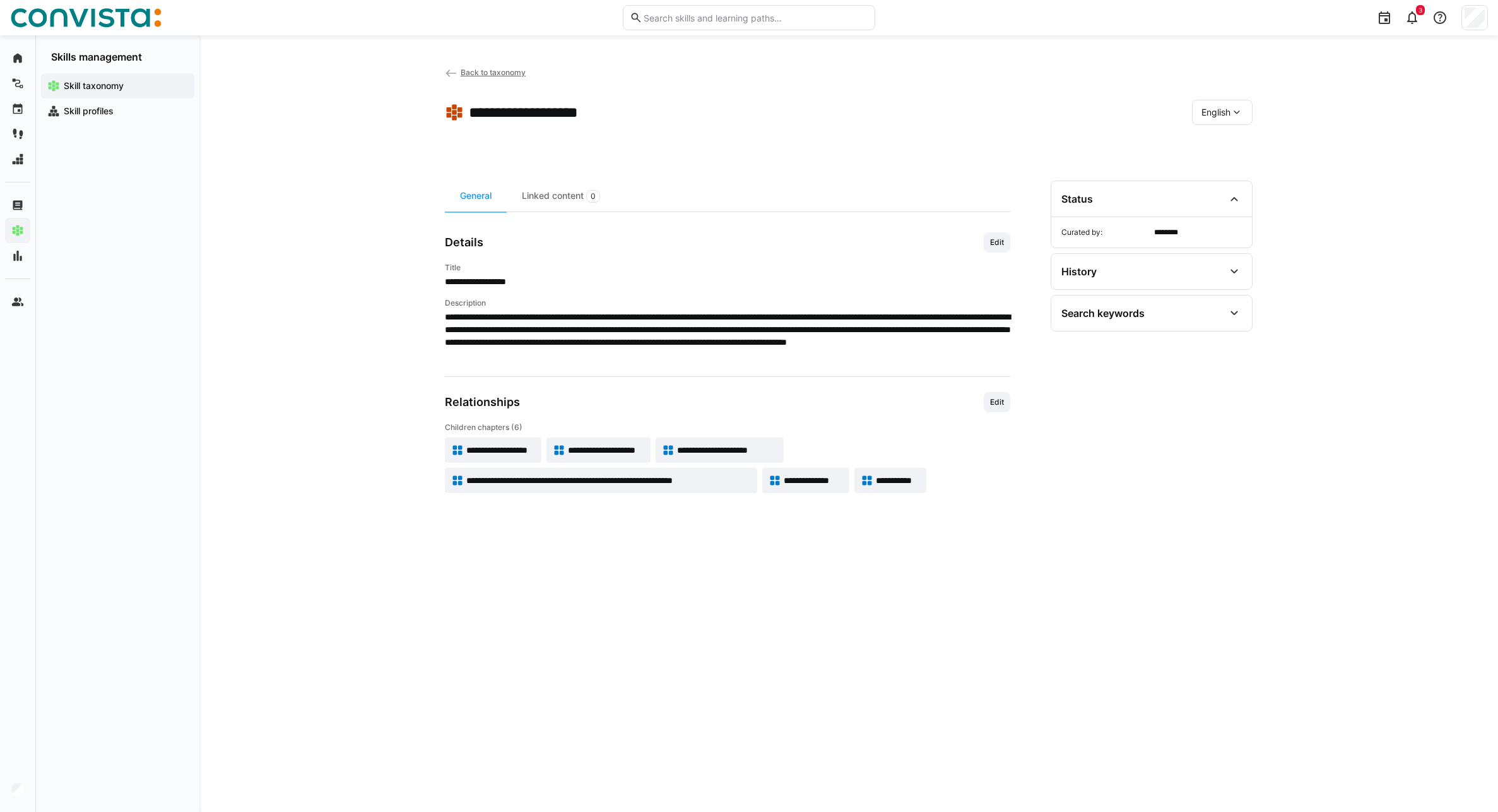
click at [1227, 119] on div "English" at bounding box center [1222, 112] width 61 height 26
click at [1224, 141] on span "German" at bounding box center [1218, 145] width 32 height 12
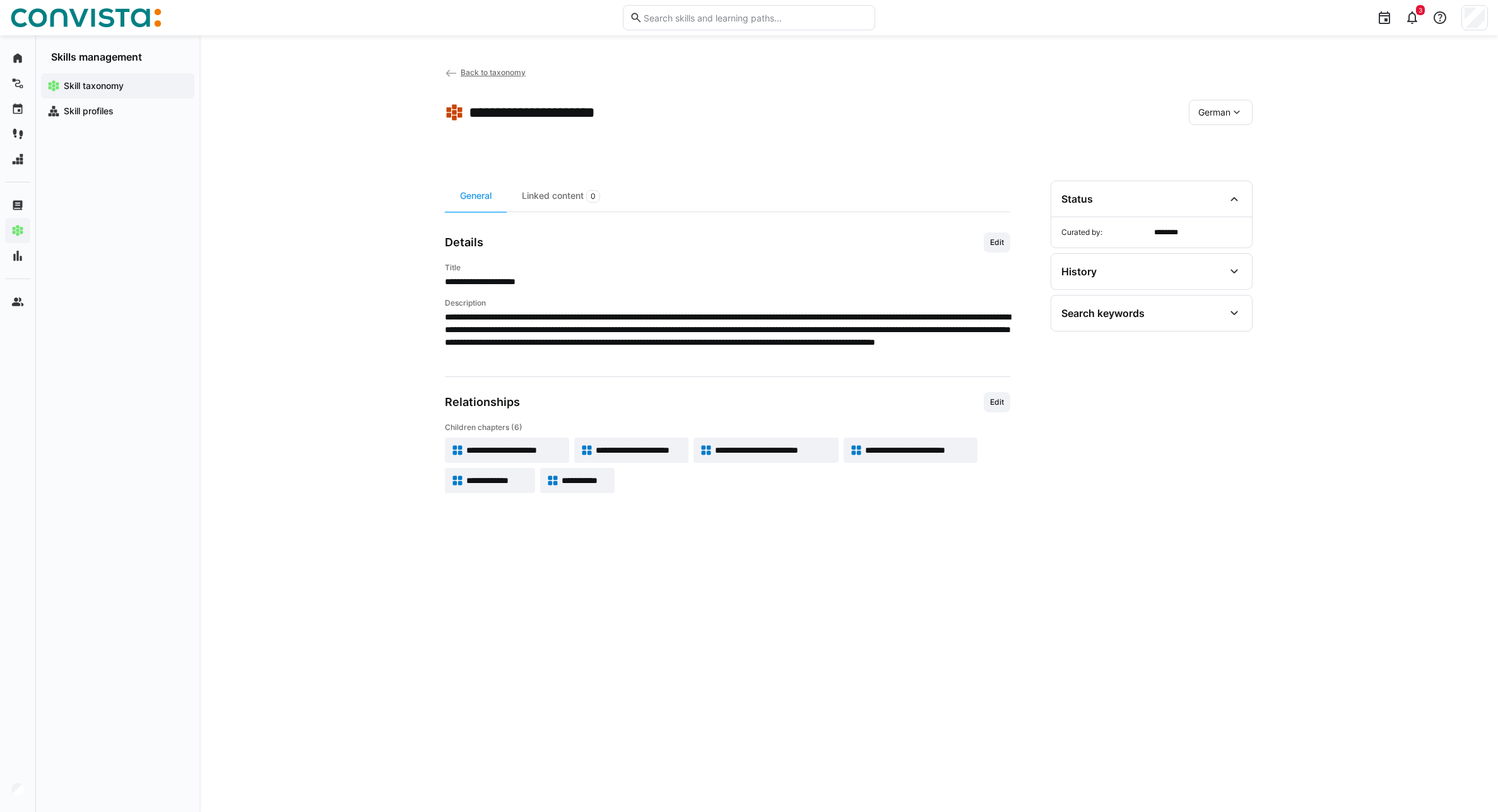
click at [931, 139] on app-toolbar "**********" at bounding box center [849, 115] width 808 height 50
click at [493, 71] on span "Back to taxonomy" at bounding box center [493, 72] width 65 height 9
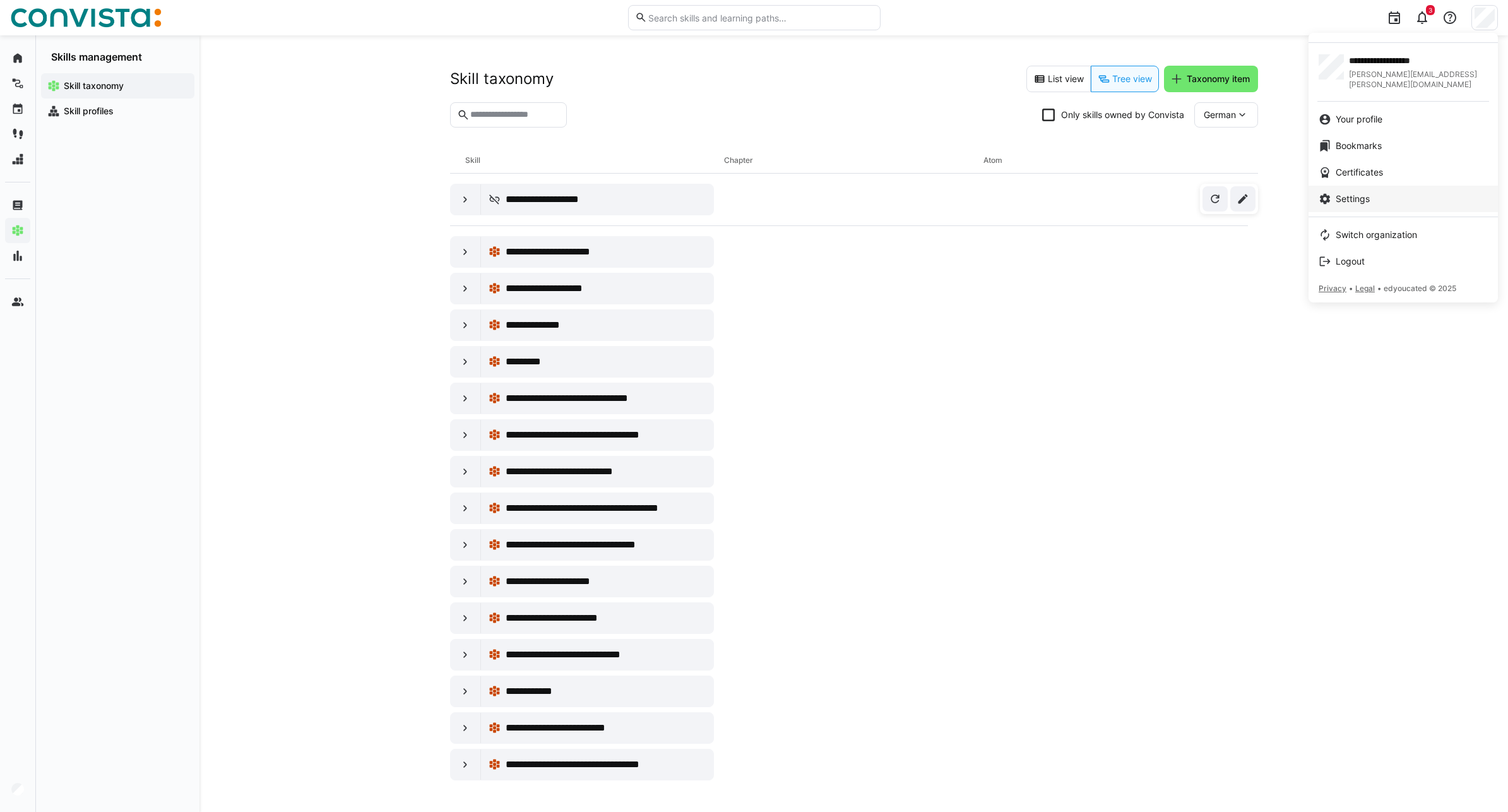
click at [1370, 192] on span "Settings" at bounding box center [1354, 198] width 34 height 12
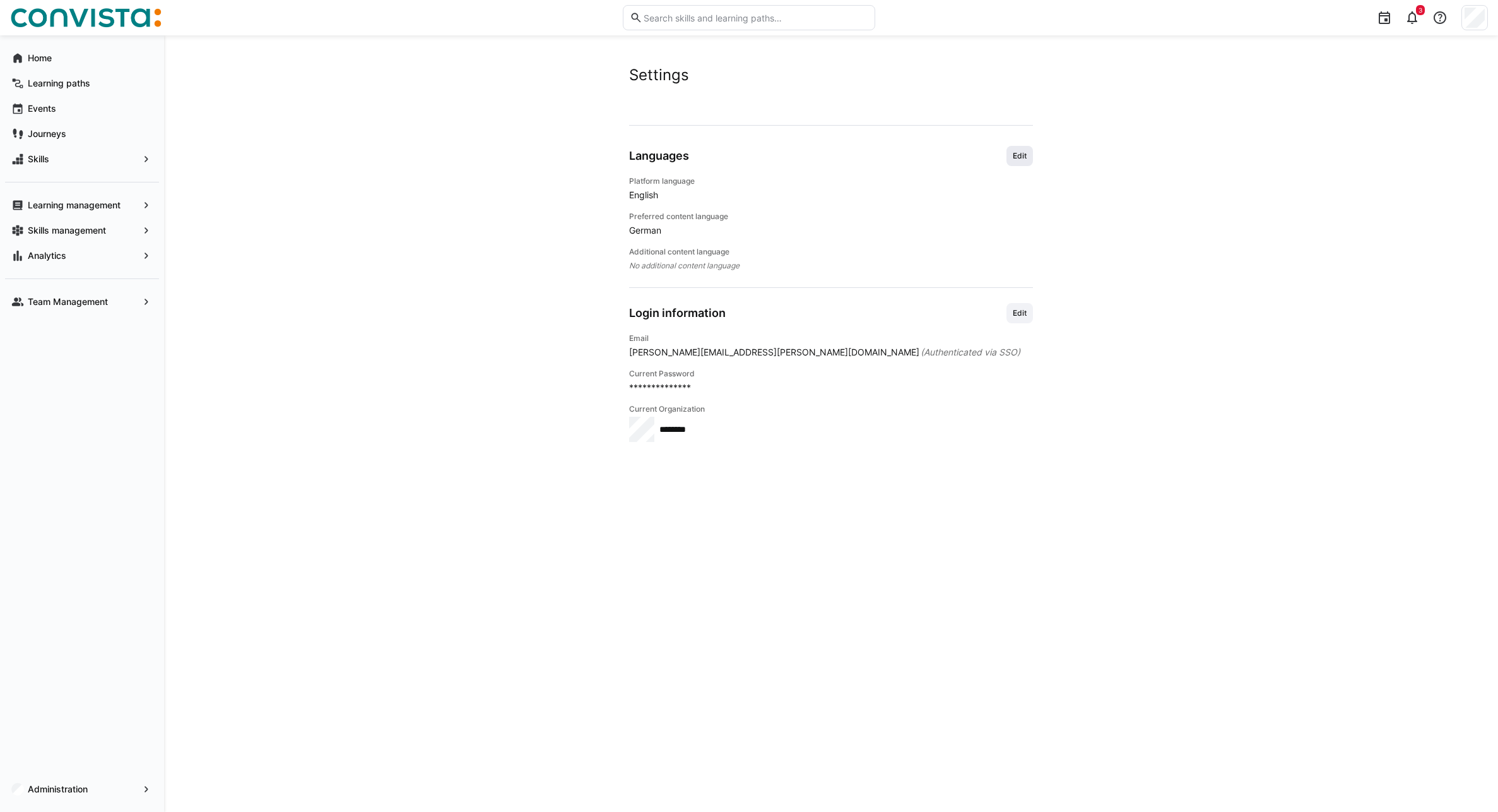
click at [1016, 153] on span "Edit" at bounding box center [1020, 155] width 16 height 10
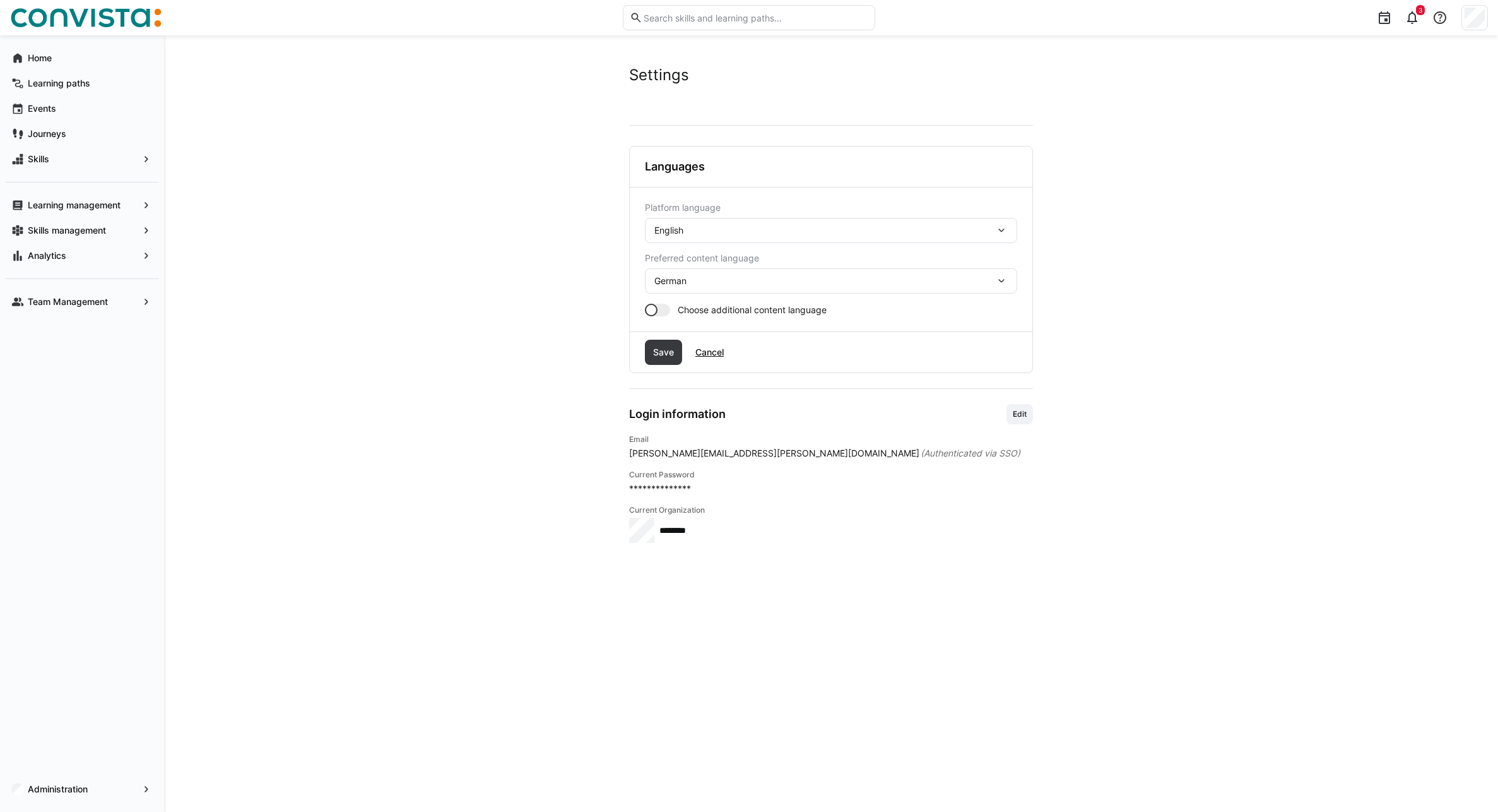
click at [699, 282] on div "German" at bounding box center [825, 280] width 341 height 11
click at [676, 341] on span "English" at bounding box center [669, 340] width 29 height 12
click at [674, 347] on span "Save" at bounding box center [663, 352] width 25 height 12
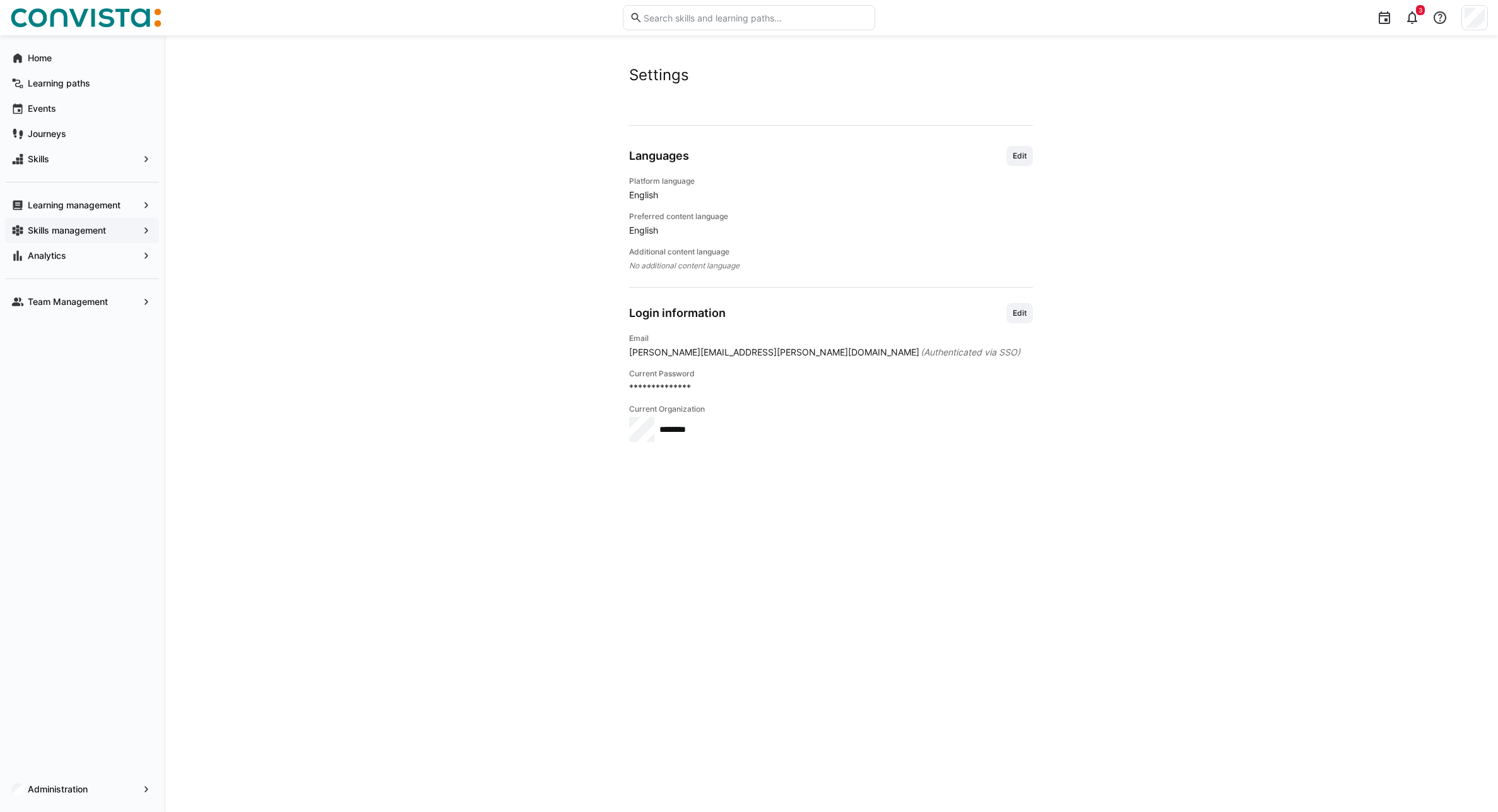
click at [0, 0] on app-navigation-label "Skills management" at bounding box center [0, 0] width 0 height 0
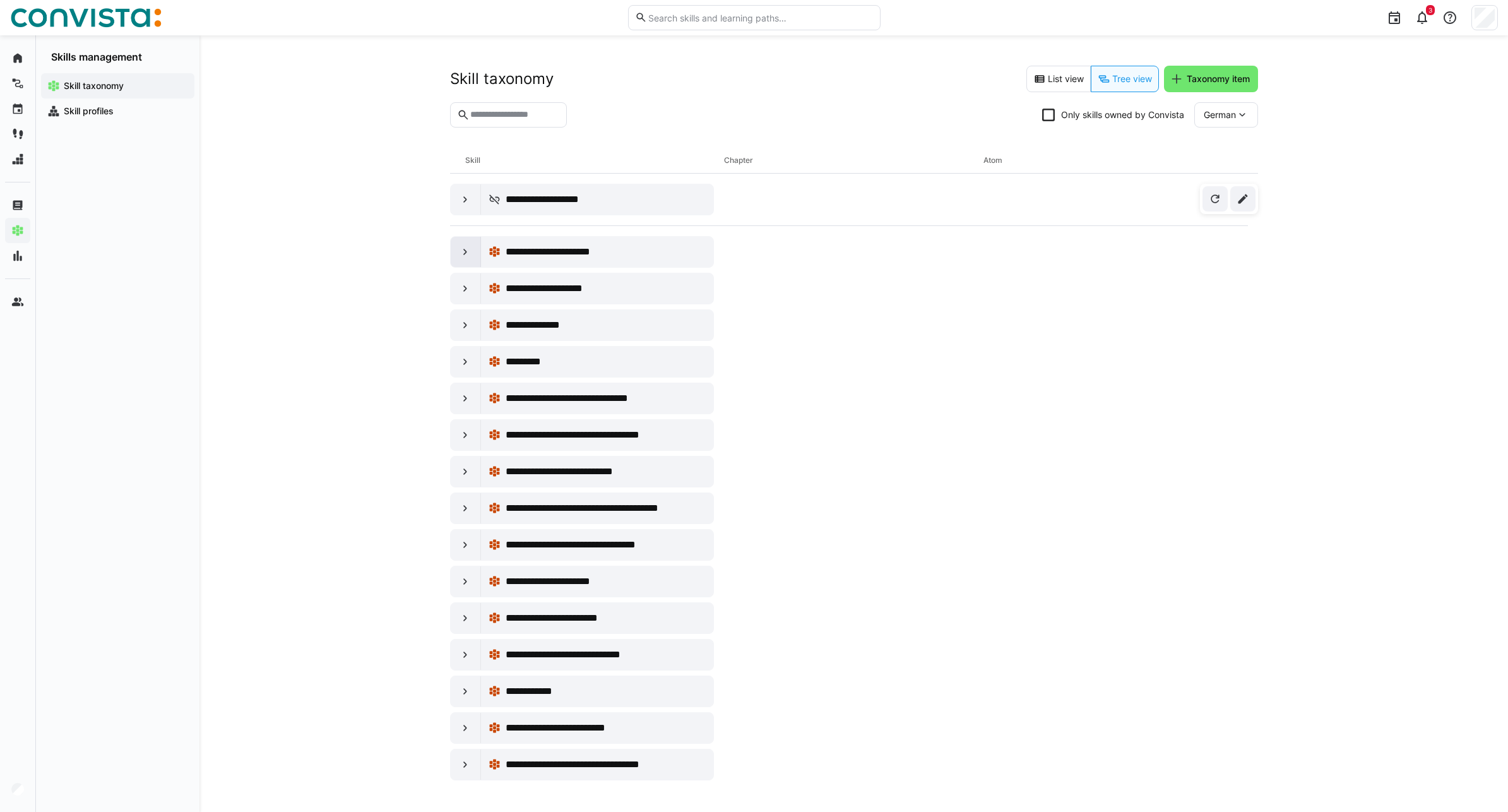
click at [470, 248] on eds-icon at bounding box center [464, 251] width 12 height 12
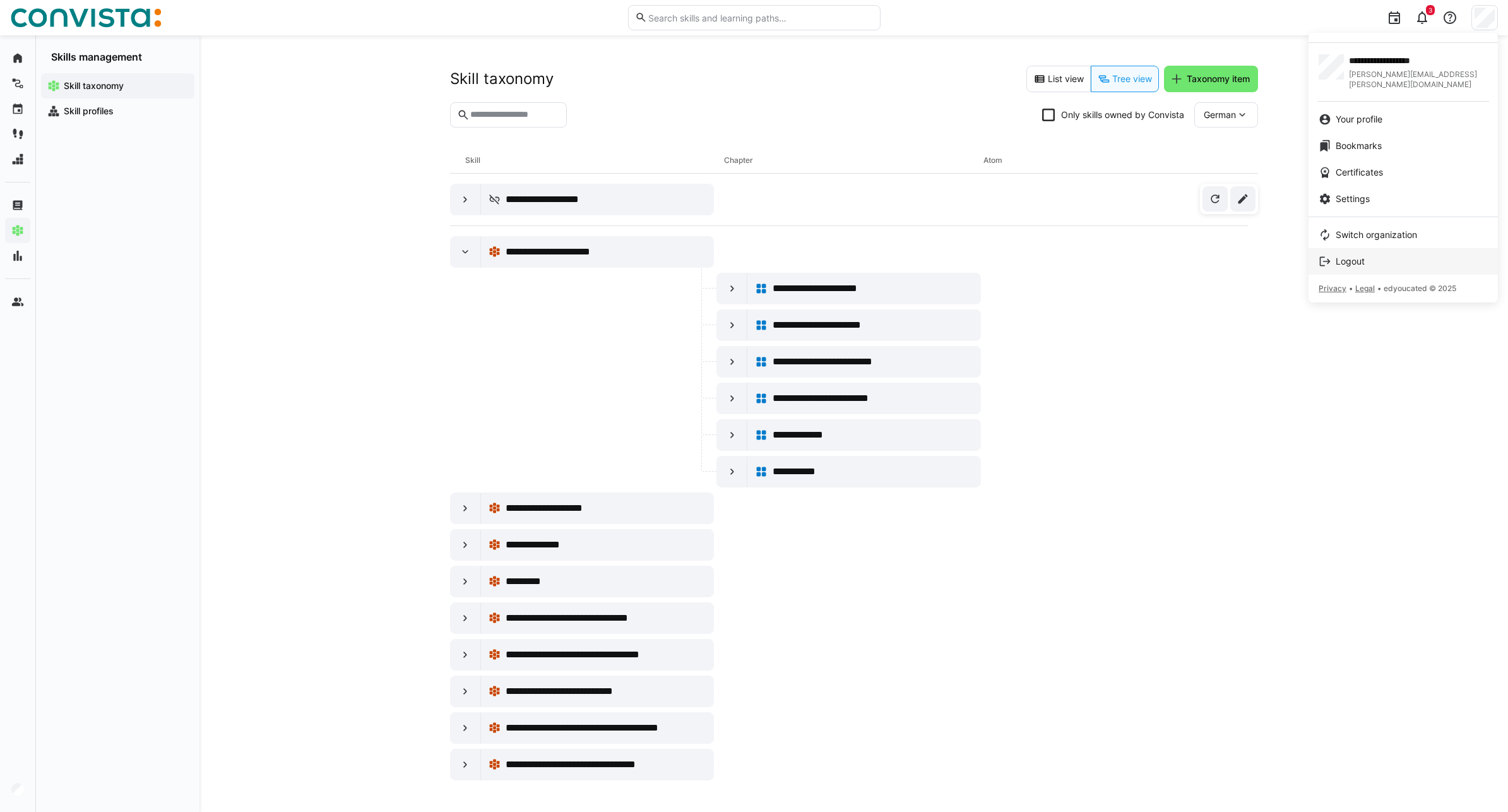
click at [1363, 255] on span "Logout" at bounding box center [1351, 261] width 29 height 12
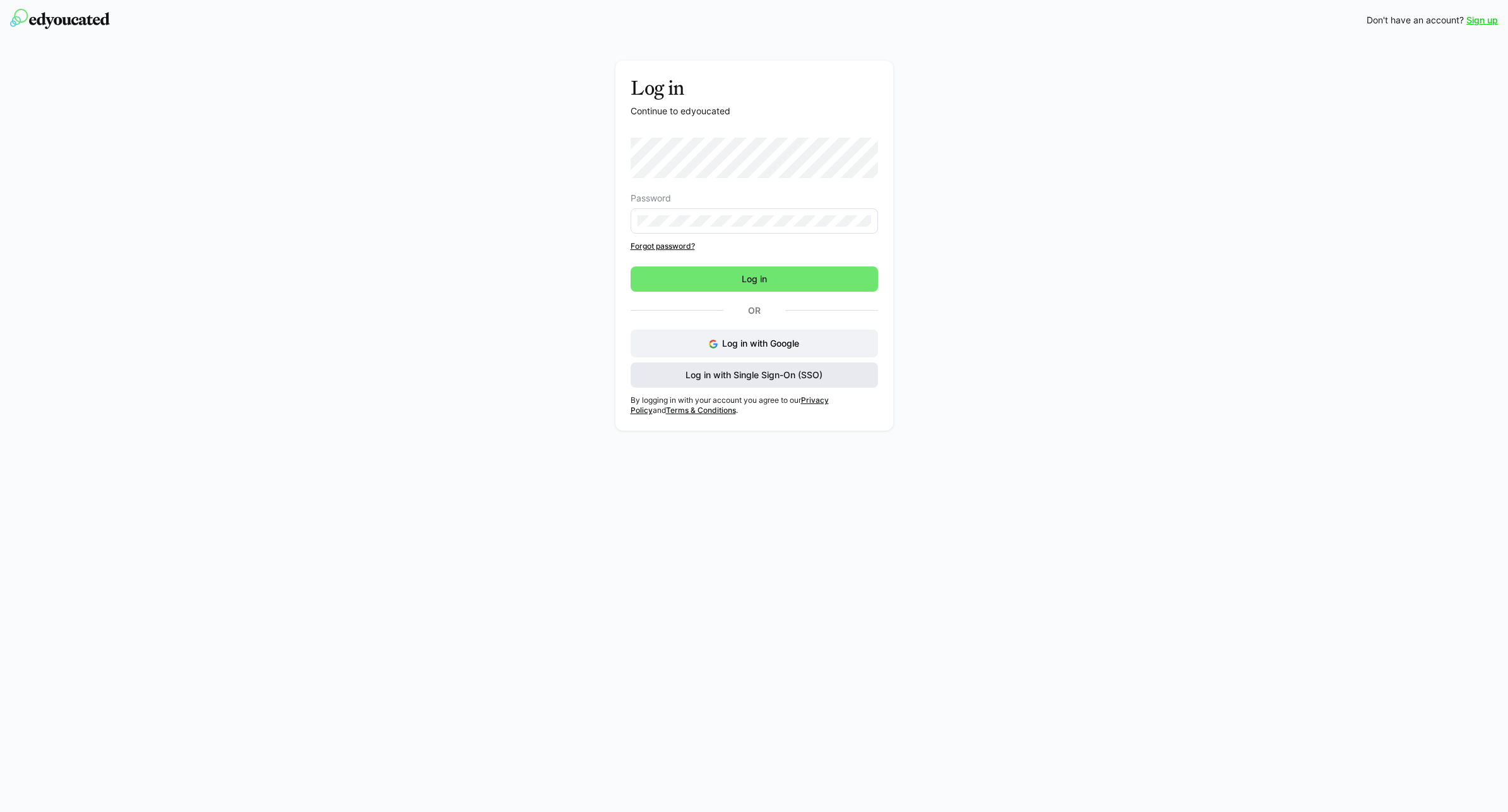
click at [722, 372] on span "Log in with Single Sign-On (SSO)" at bounding box center [754, 374] width 141 height 12
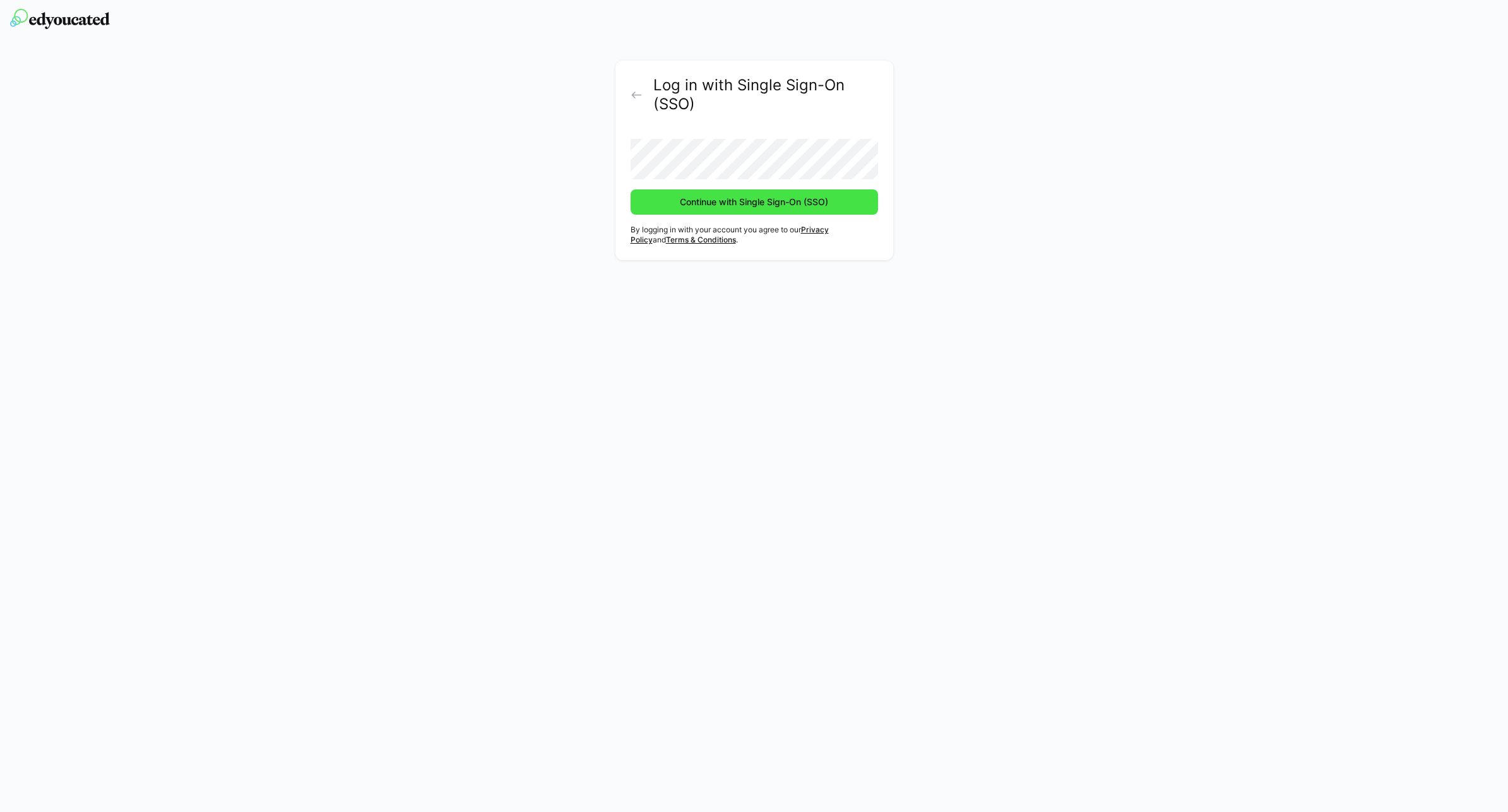
click at [738, 199] on span "Continue with Single Sign-On (SSO)" at bounding box center [754, 202] width 153 height 12
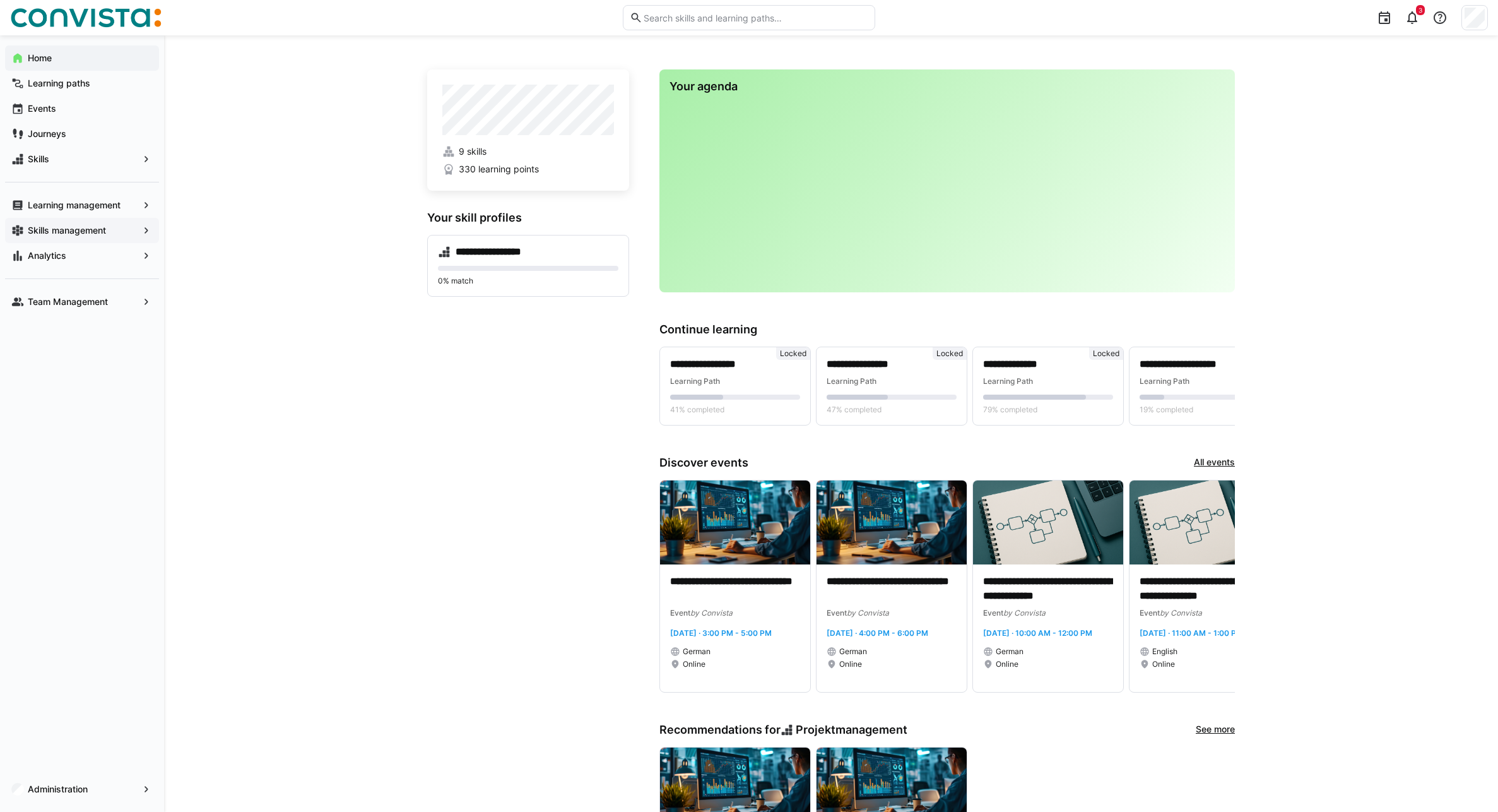
click at [0, 0] on app-navigation-label "Skills management" at bounding box center [0, 0] width 0 height 0
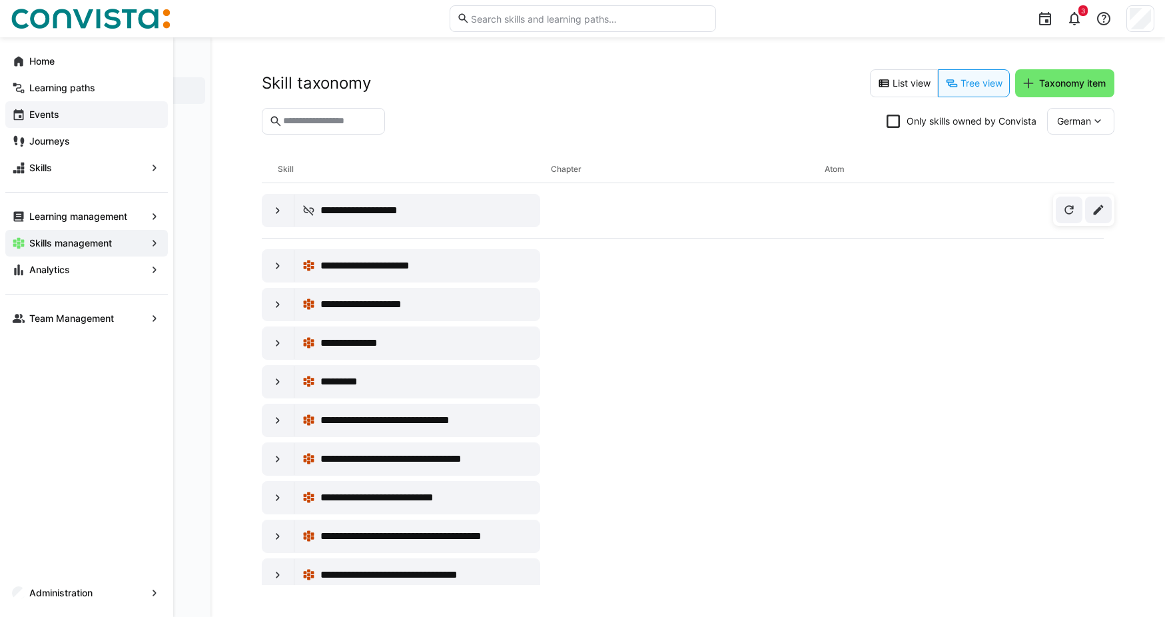
click at [0, 0] on app-navigation-label "Events" at bounding box center [0, 0] width 0 height 0
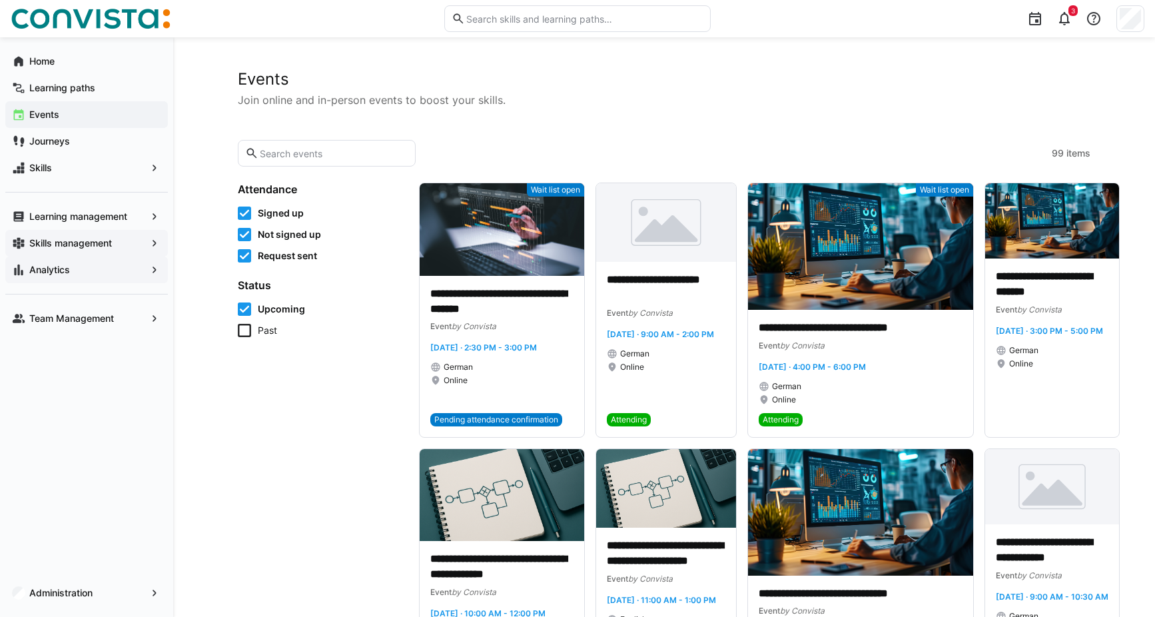
click at [80, 272] on span "Analytics" at bounding box center [86, 269] width 119 height 13
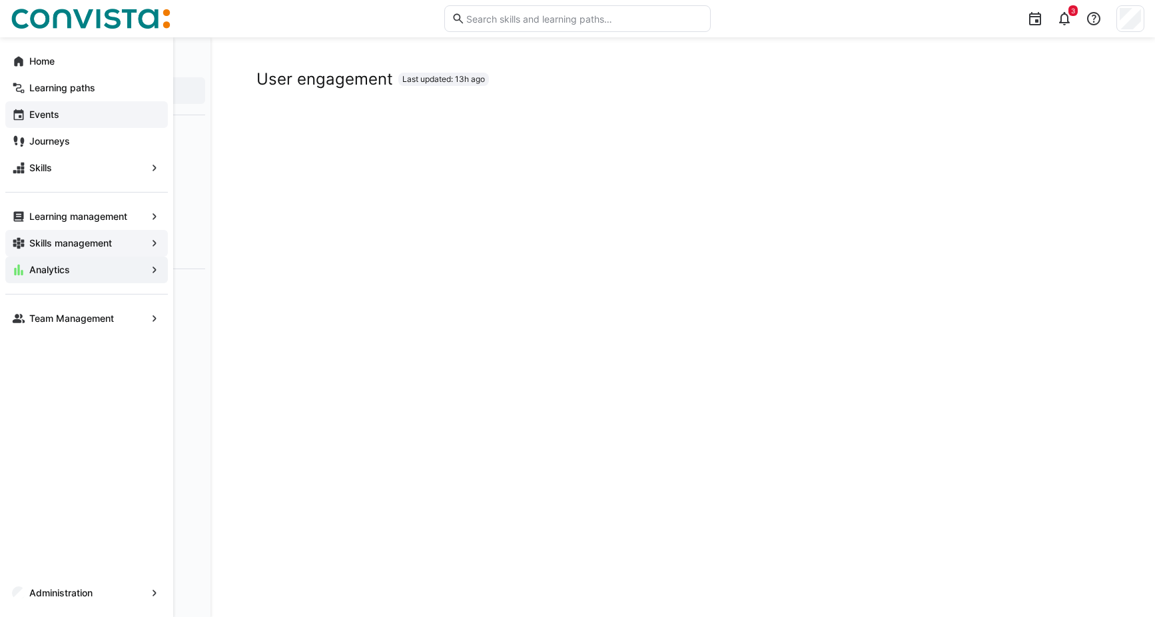
click at [0, 0] on app-navigation-label "Skills management" at bounding box center [0, 0] width 0 height 0
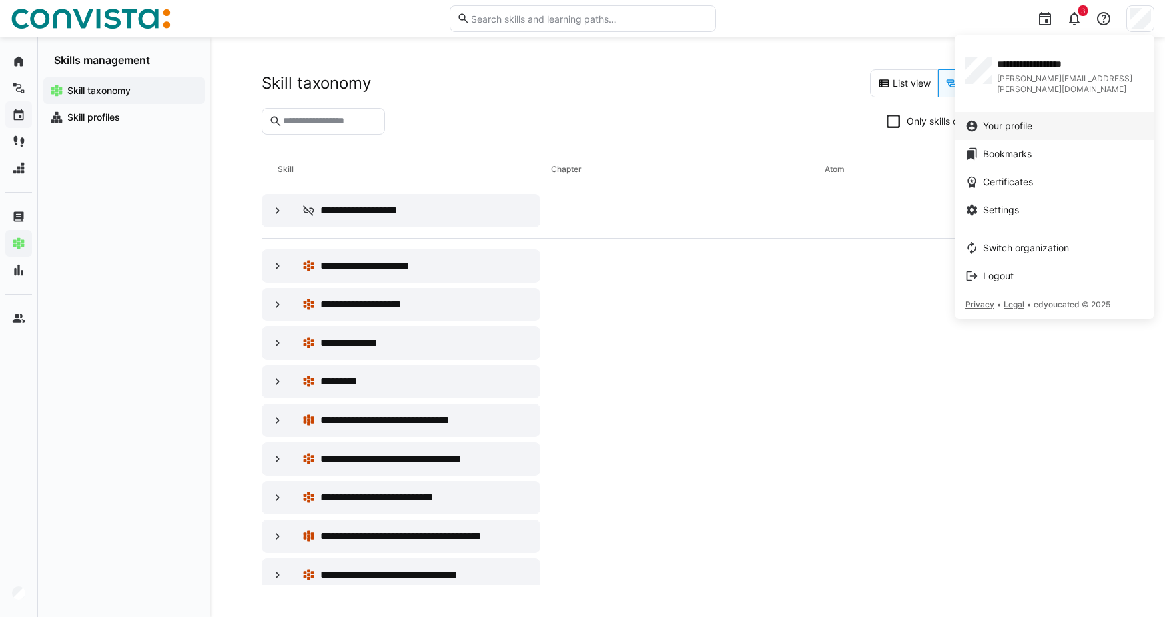
click at [1041, 119] on div "Your profile" at bounding box center [1054, 125] width 179 height 13
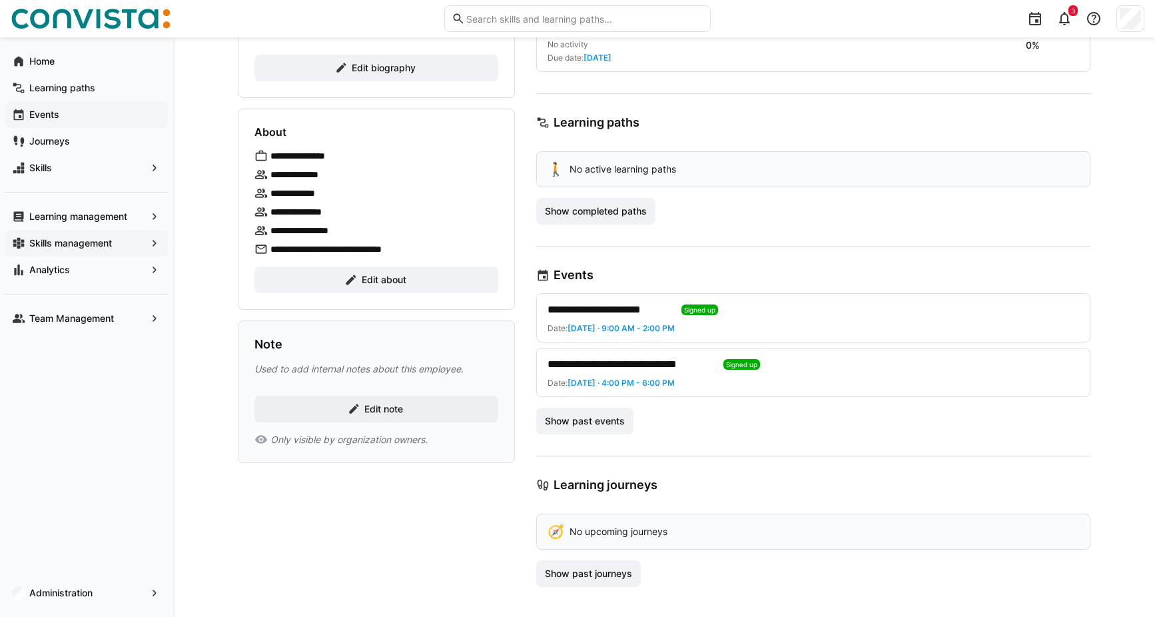
scroll to position [234, 0]
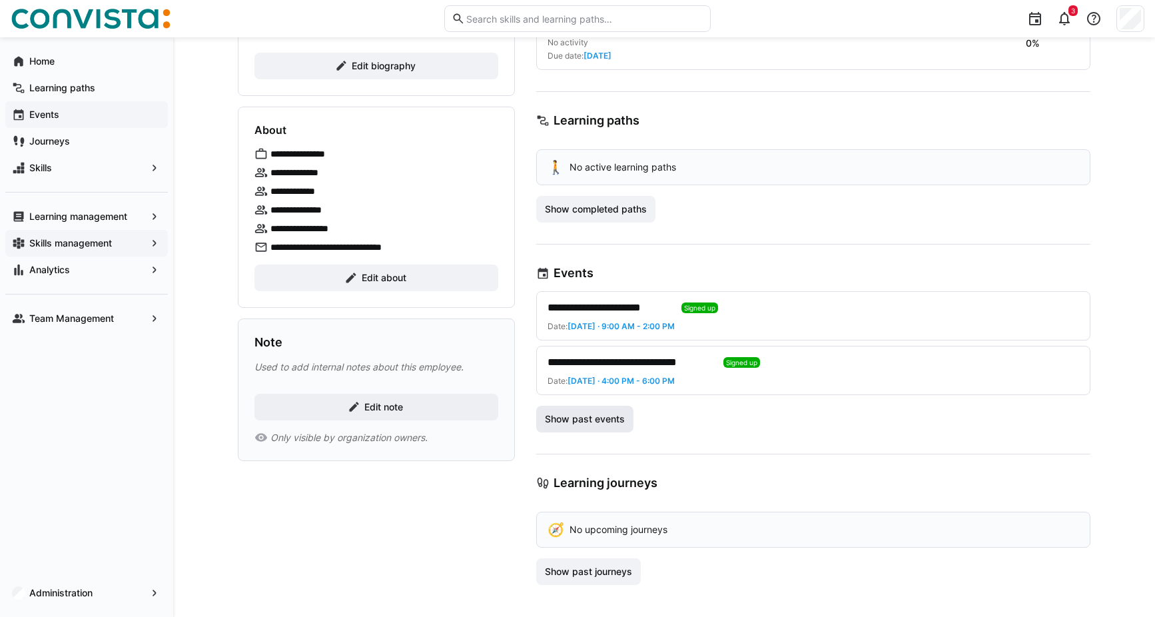
click at [583, 418] on span "Show past events" at bounding box center [585, 418] width 84 height 13
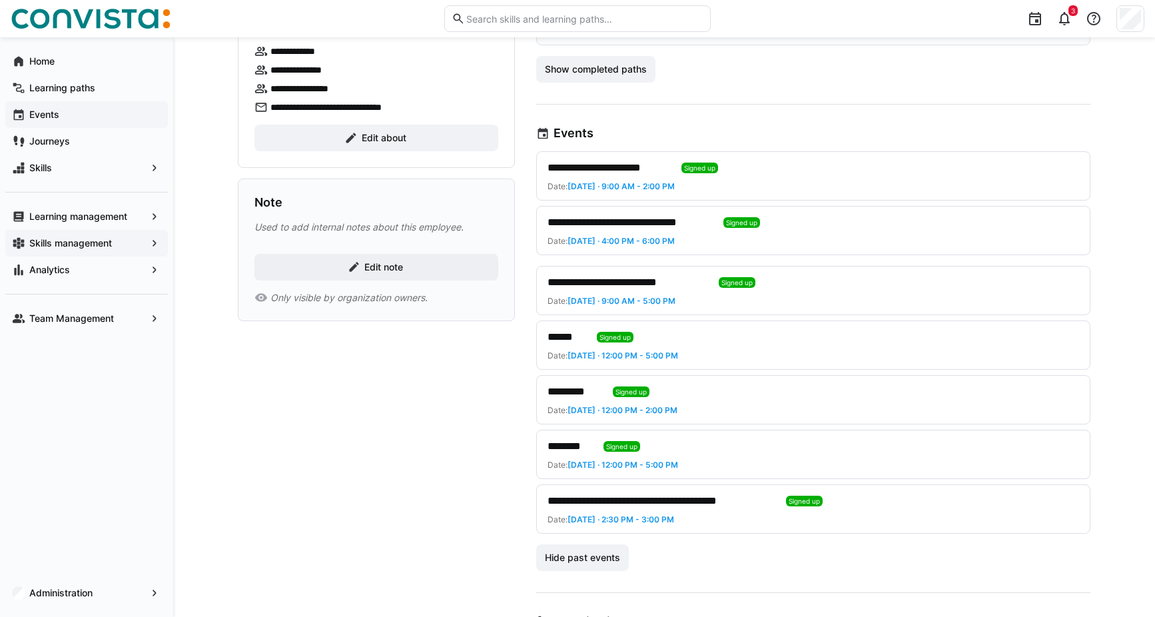
scroll to position [434, 0]
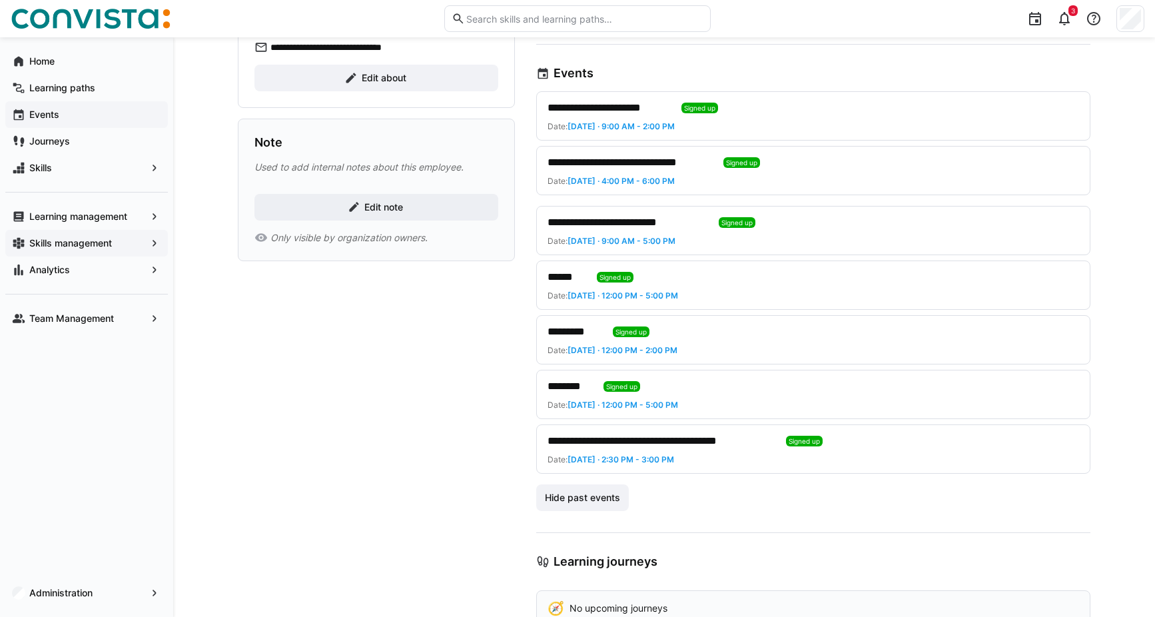
click at [628, 445] on span "**********" at bounding box center [662, 441] width 228 height 16
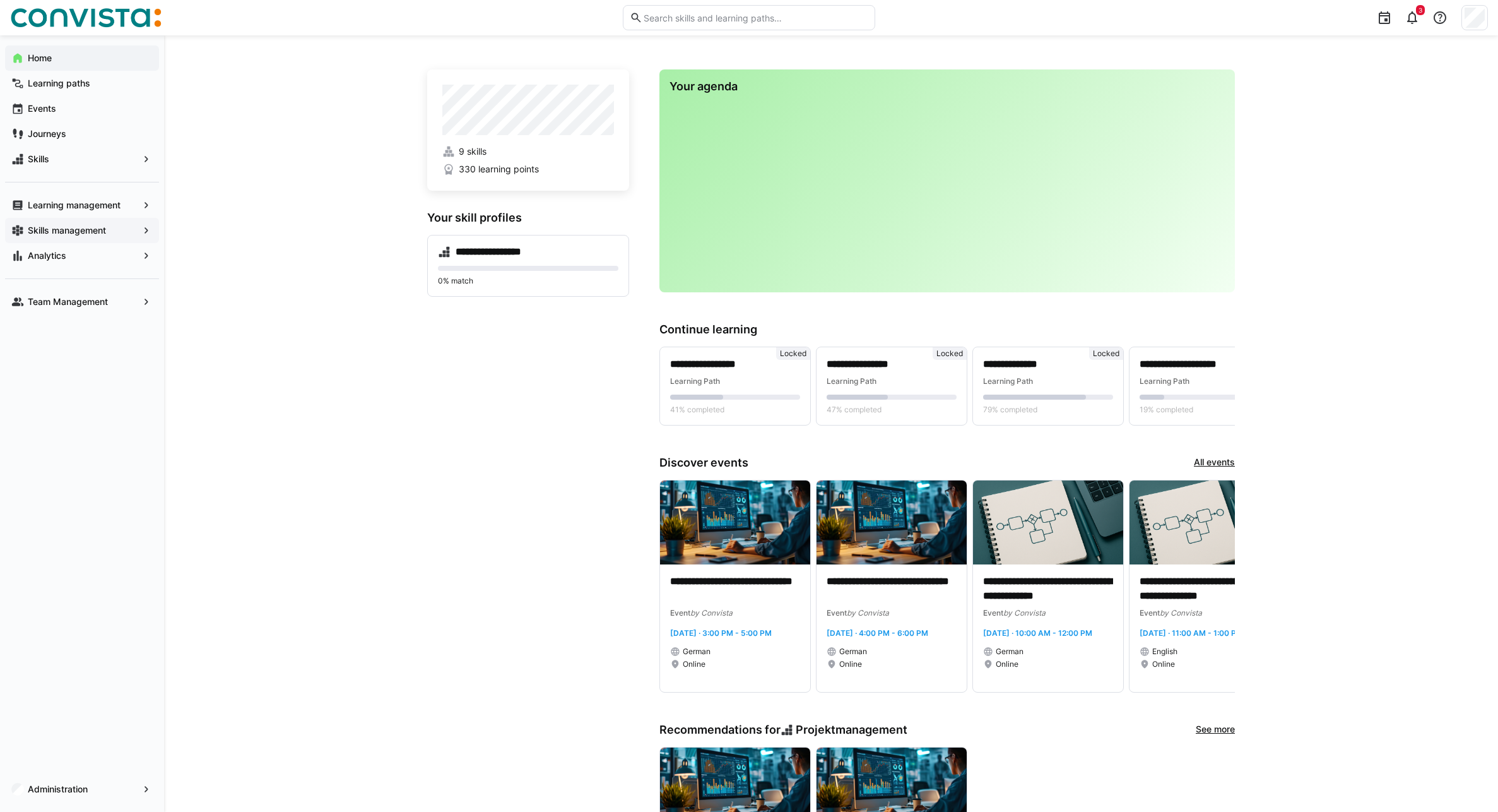
click at [0, 0] on app-navigation-label "Skills management" at bounding box center [0, 0] width 0 height 0
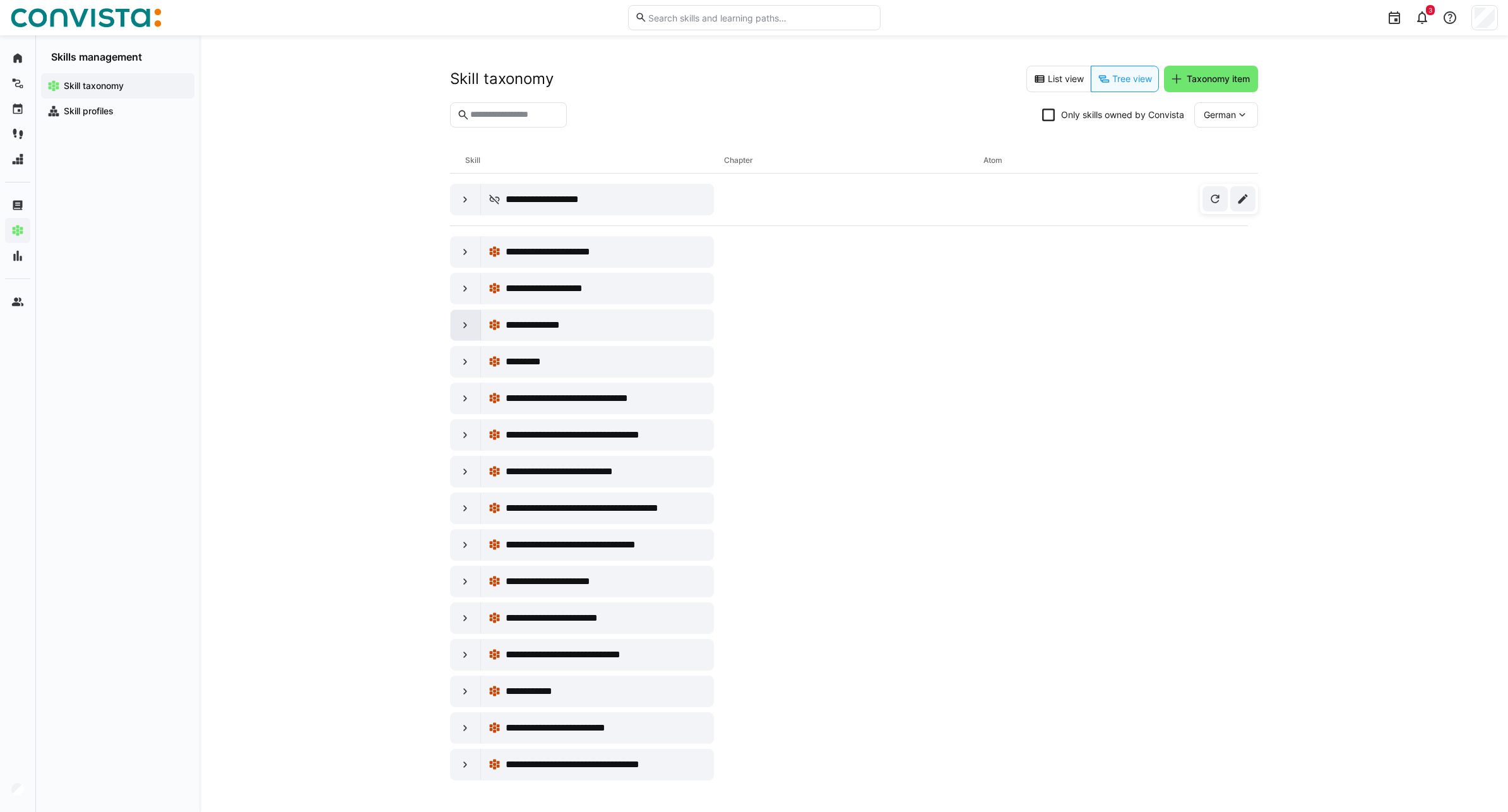
click at [459, 315] on div at bounding box center [466, 325] width 30 height 30
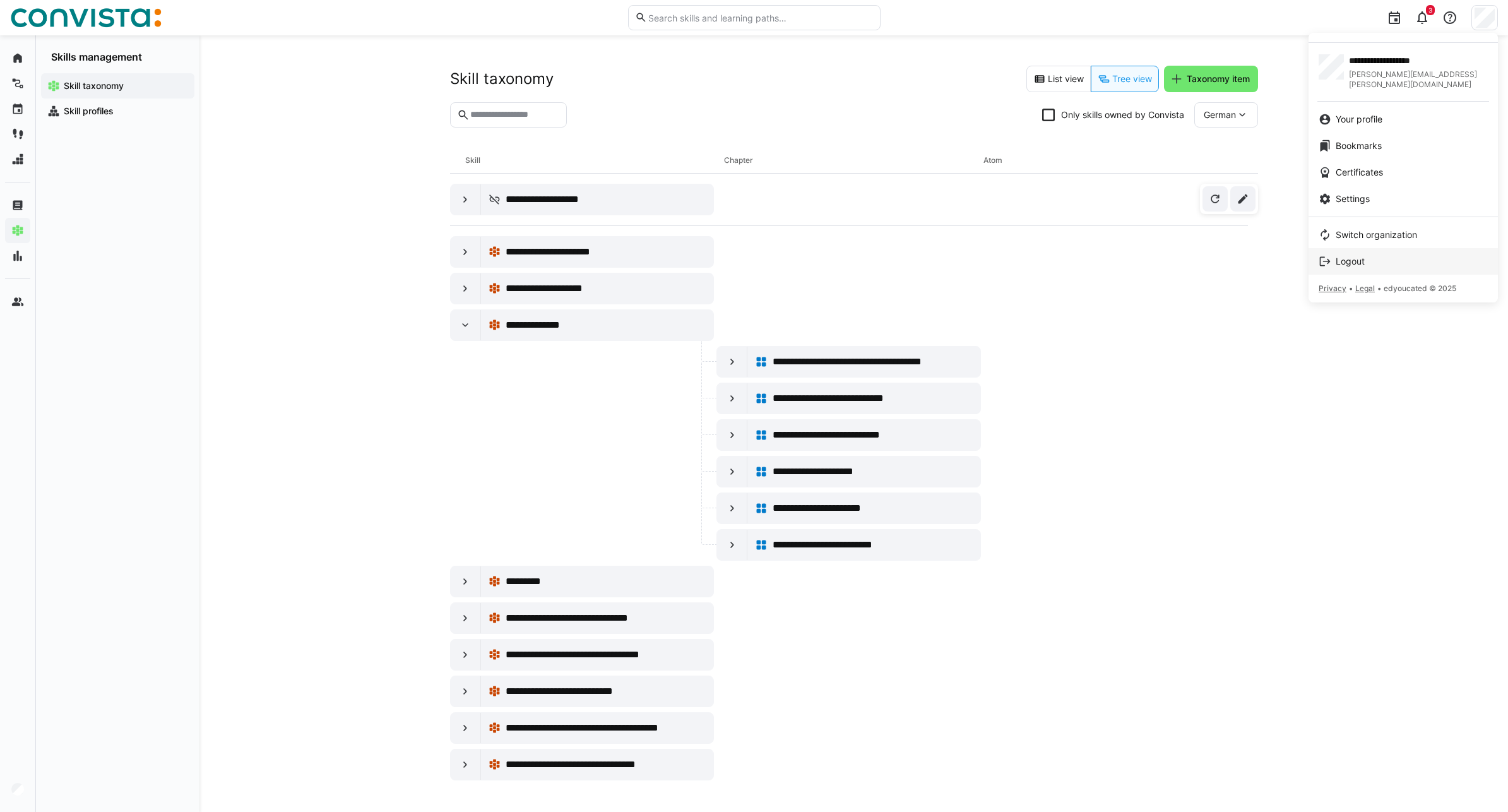
click at [1393, 255] on div "Logout" at bounding box center [1404, 261] width 170 height 12
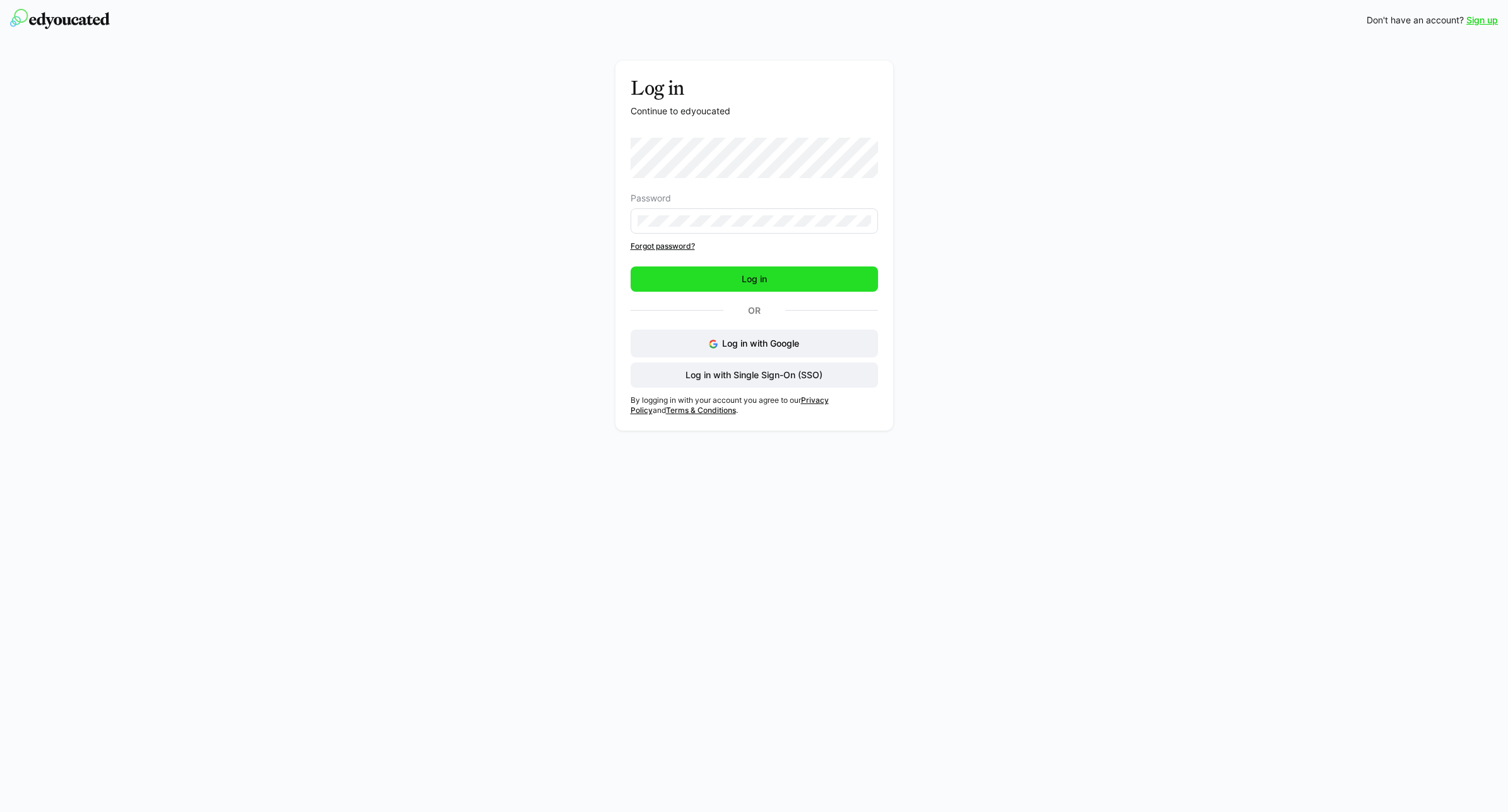
click at [736, 279] on span "Log in" at bounding box center [754, 279] width 247 height 26
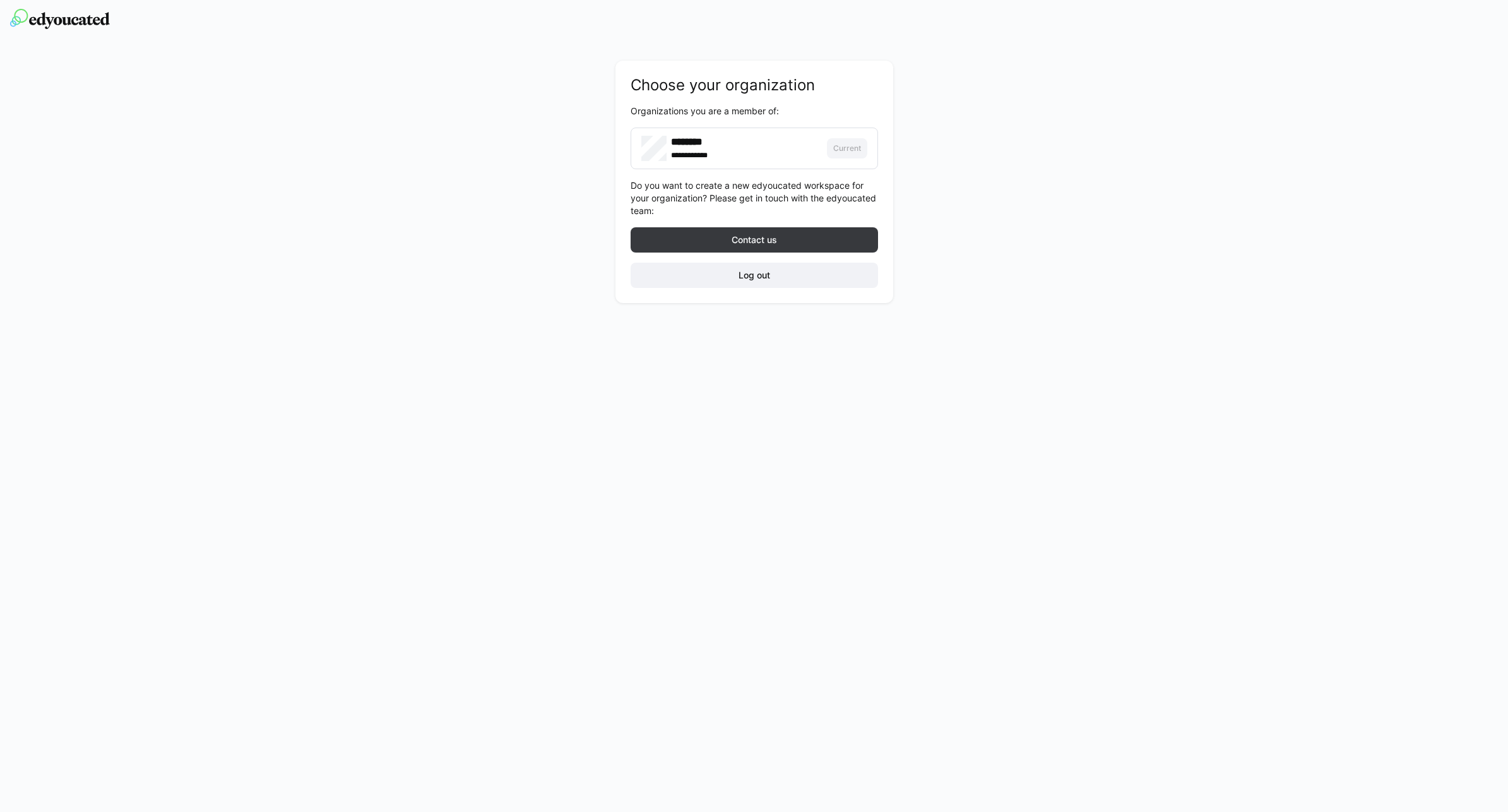
click at [730, 151] on div "**** *******" at bounding box center [744, 154] width 147 height 12
click at [728, 282] on span "Log out" at bounding box center [754, 275] width 247 height 26
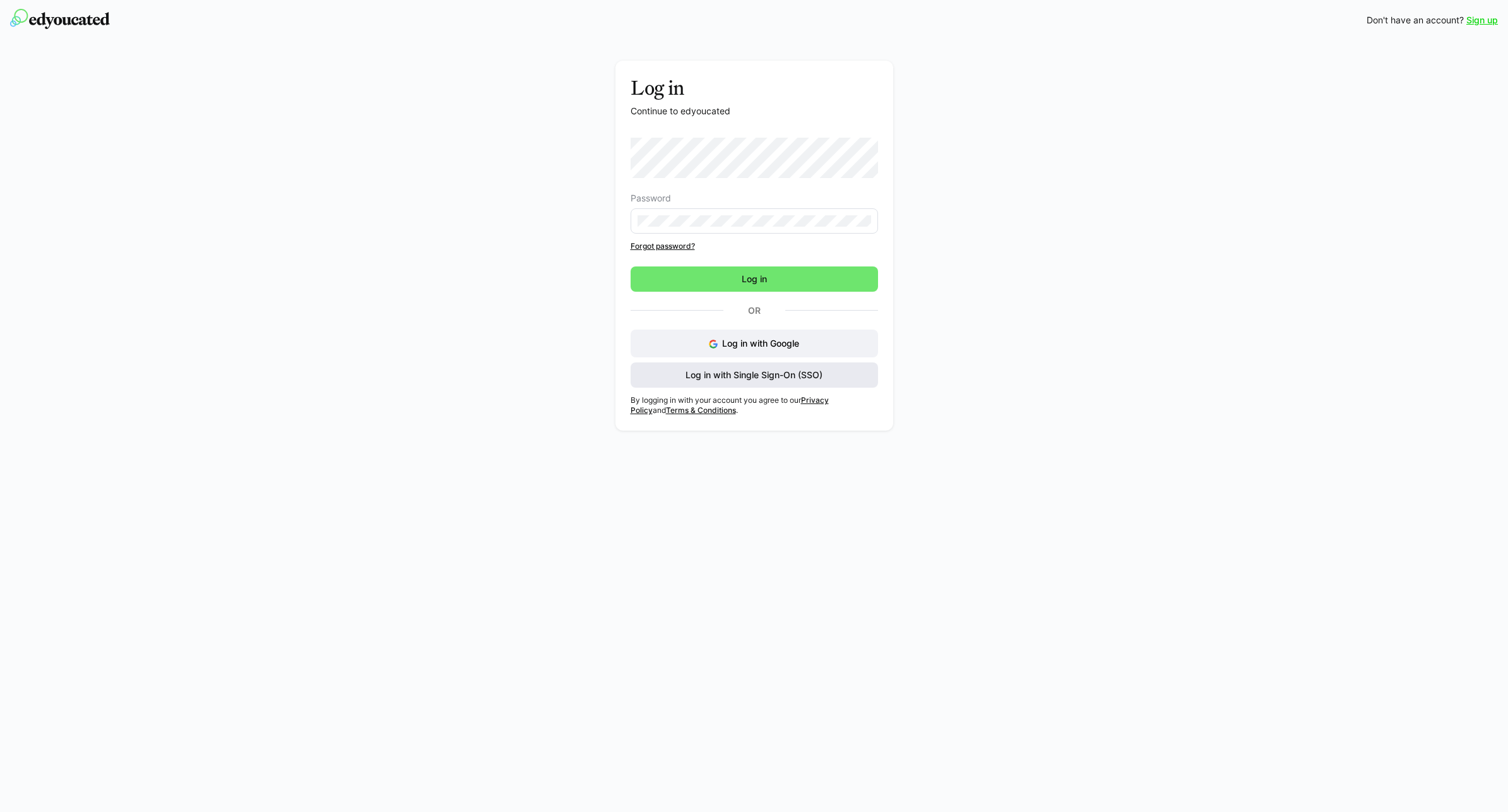
click at [675, 373] on span "Log in with Single Sign-On (SSO)" at bounding box center [754, 374] width 247 height 26
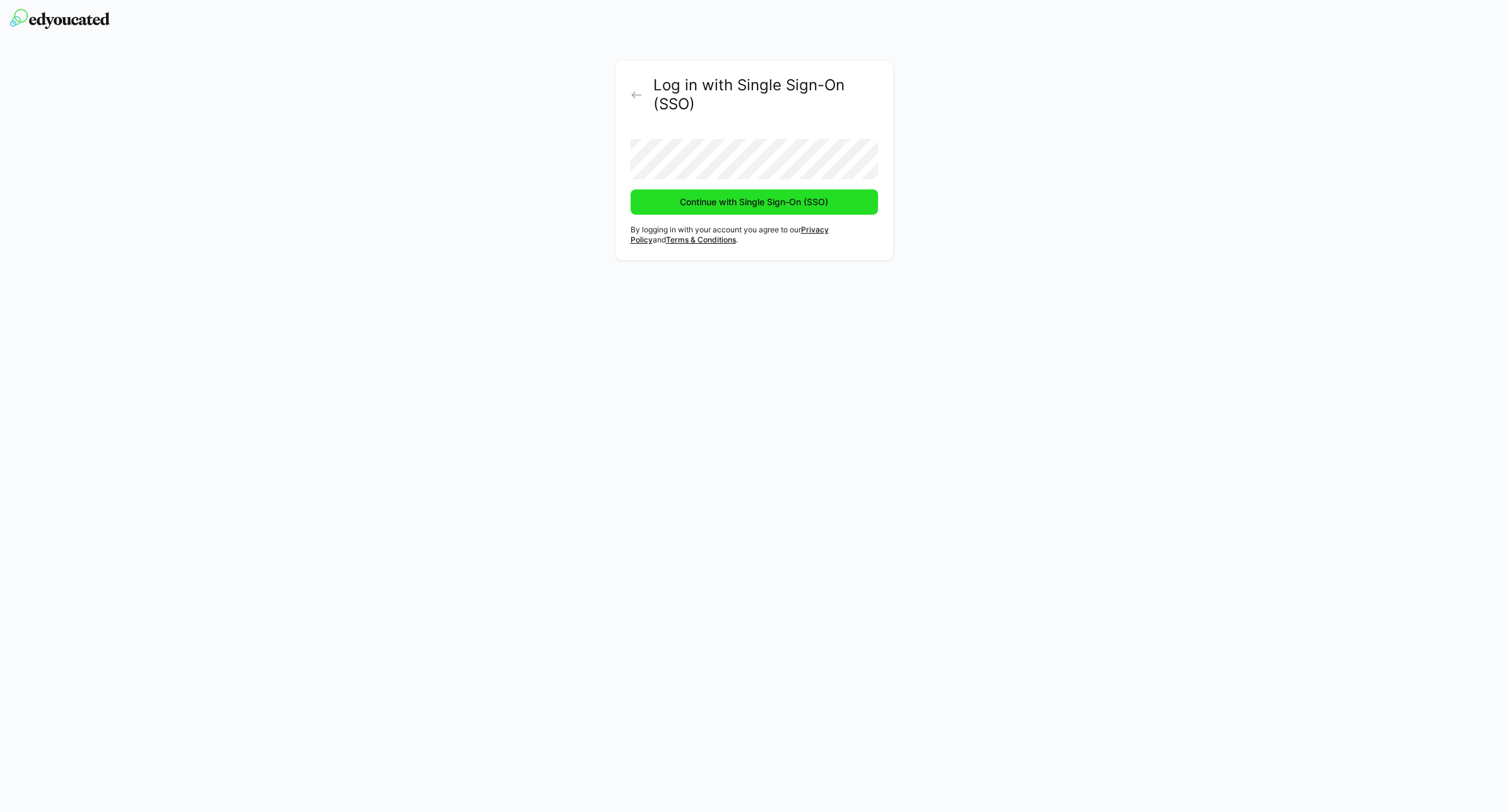
click at [727, 208] on span "Continue with Single Sign-On (SSO)" at bounding box center [754, 202] width 153 height 12
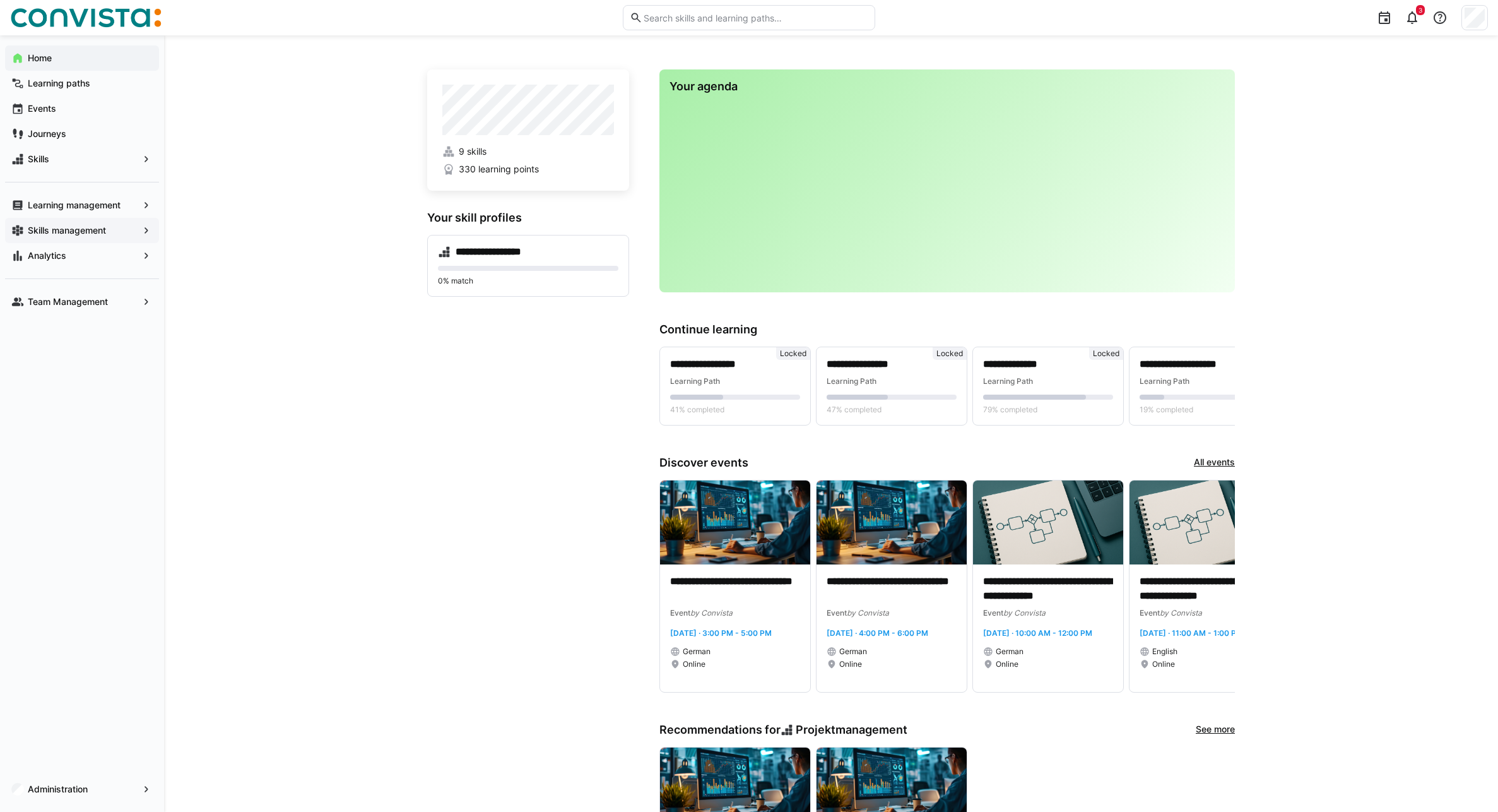
click at [0, 0] on app-navigation-label "Skills management" at bounding box center [0, 0] width 0 height 0
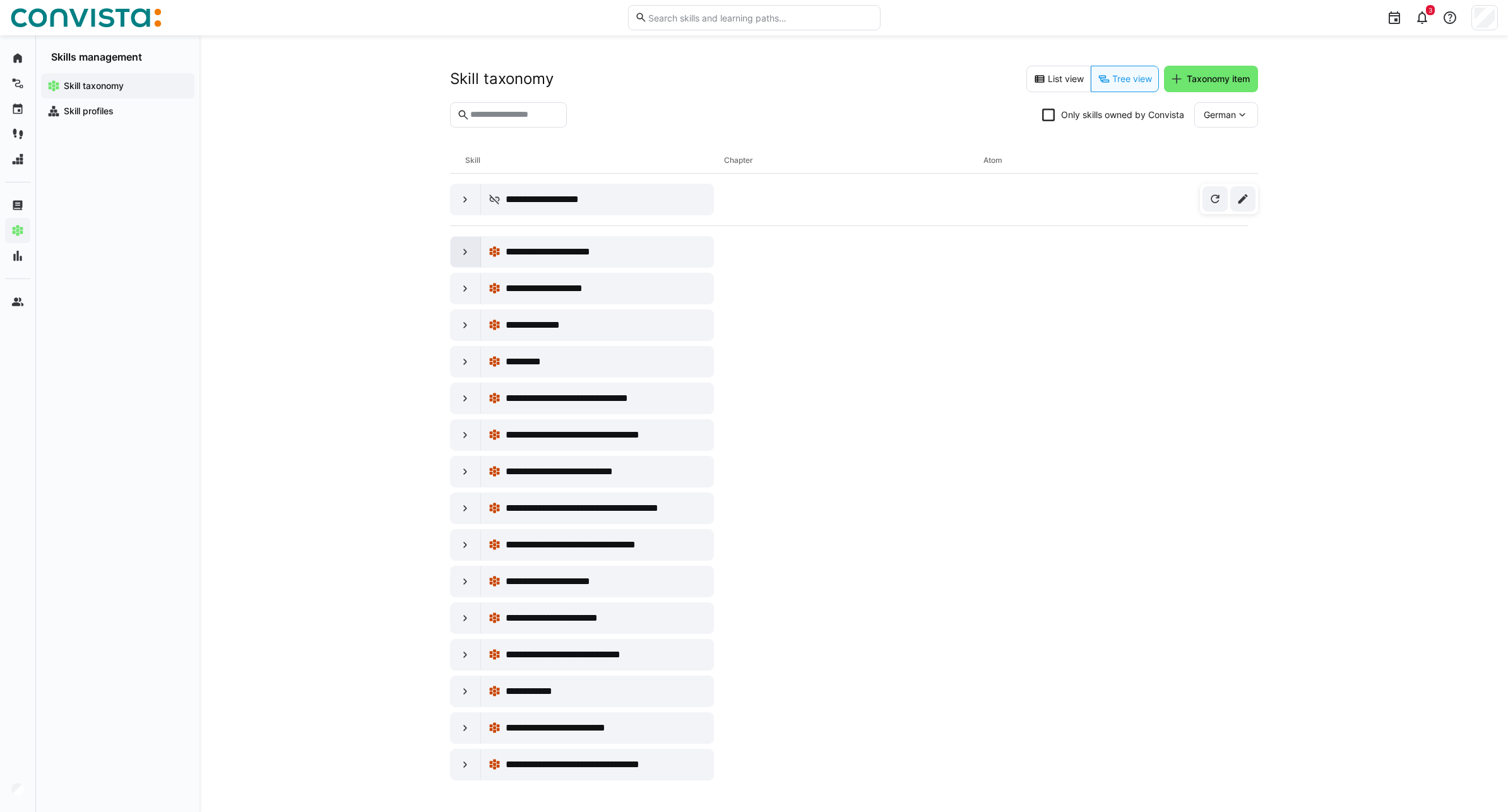
click at [471, 248] on eds-icon at bounding box center [464, 251] width 12 height 12
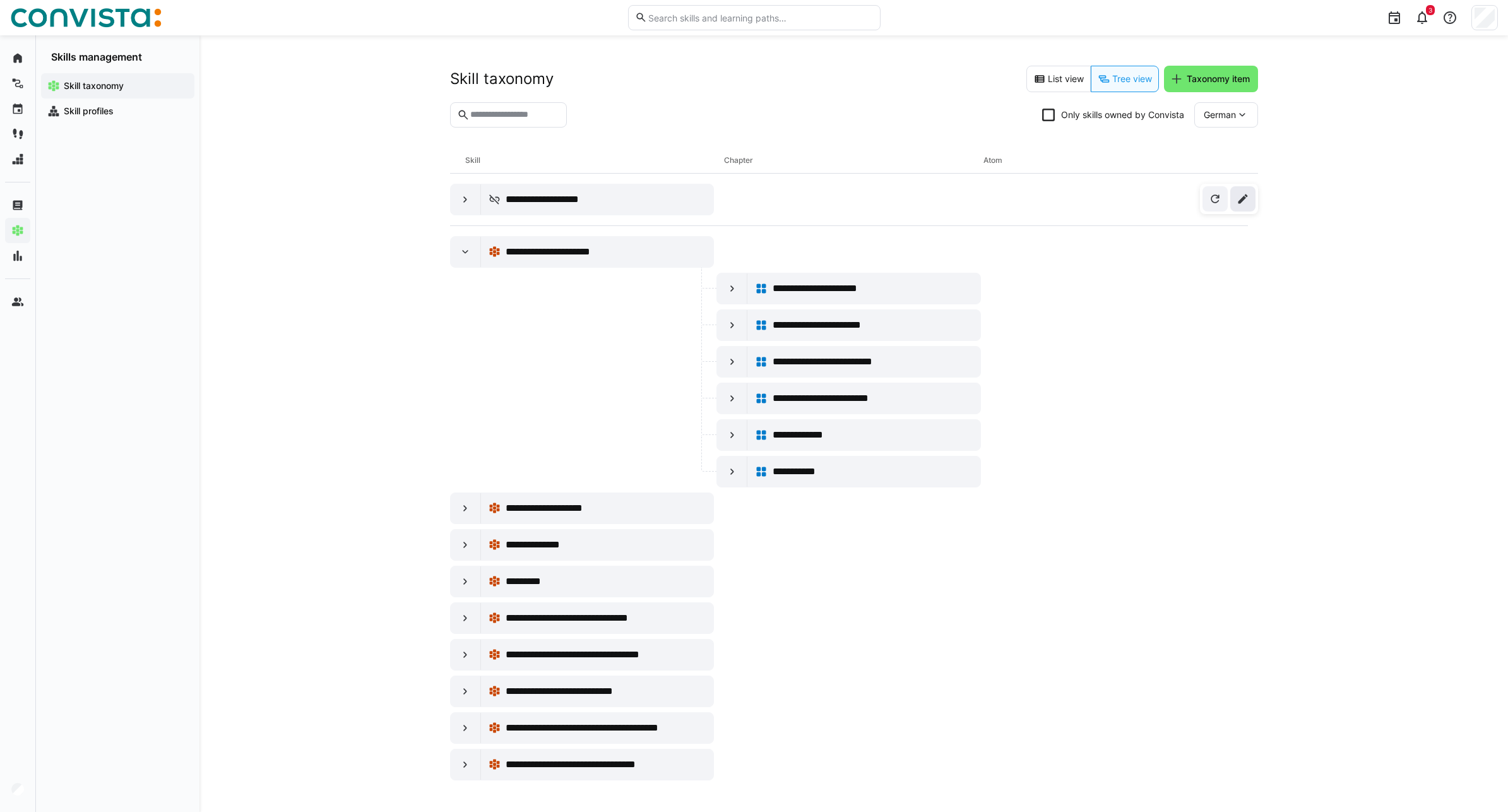
click at [1244, 206] on span at bounding box center [1243, 199] width 26 height 26
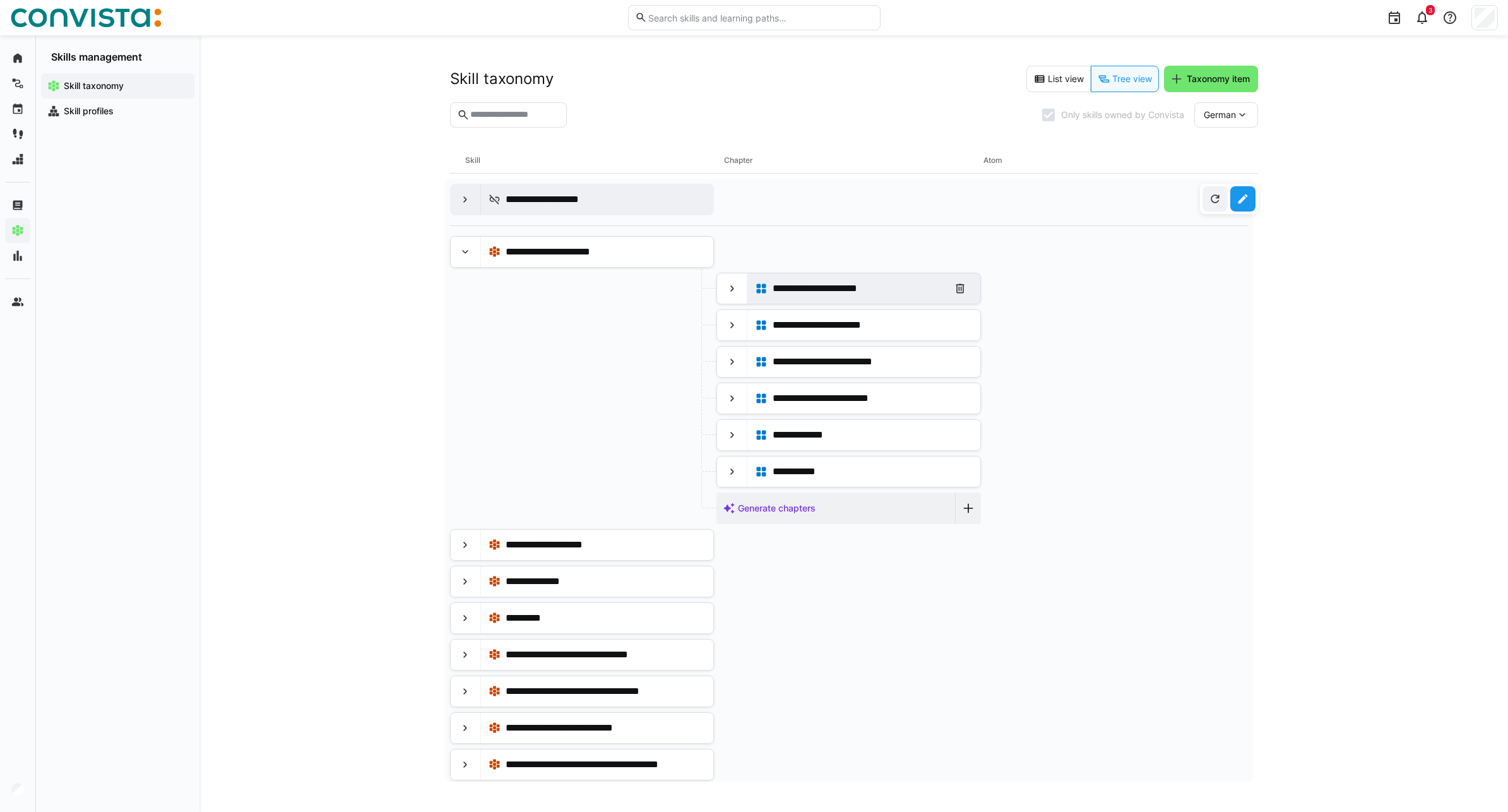
click at [814, 293] on span "**********" at bounding box center [827, 288] width 111 height 15
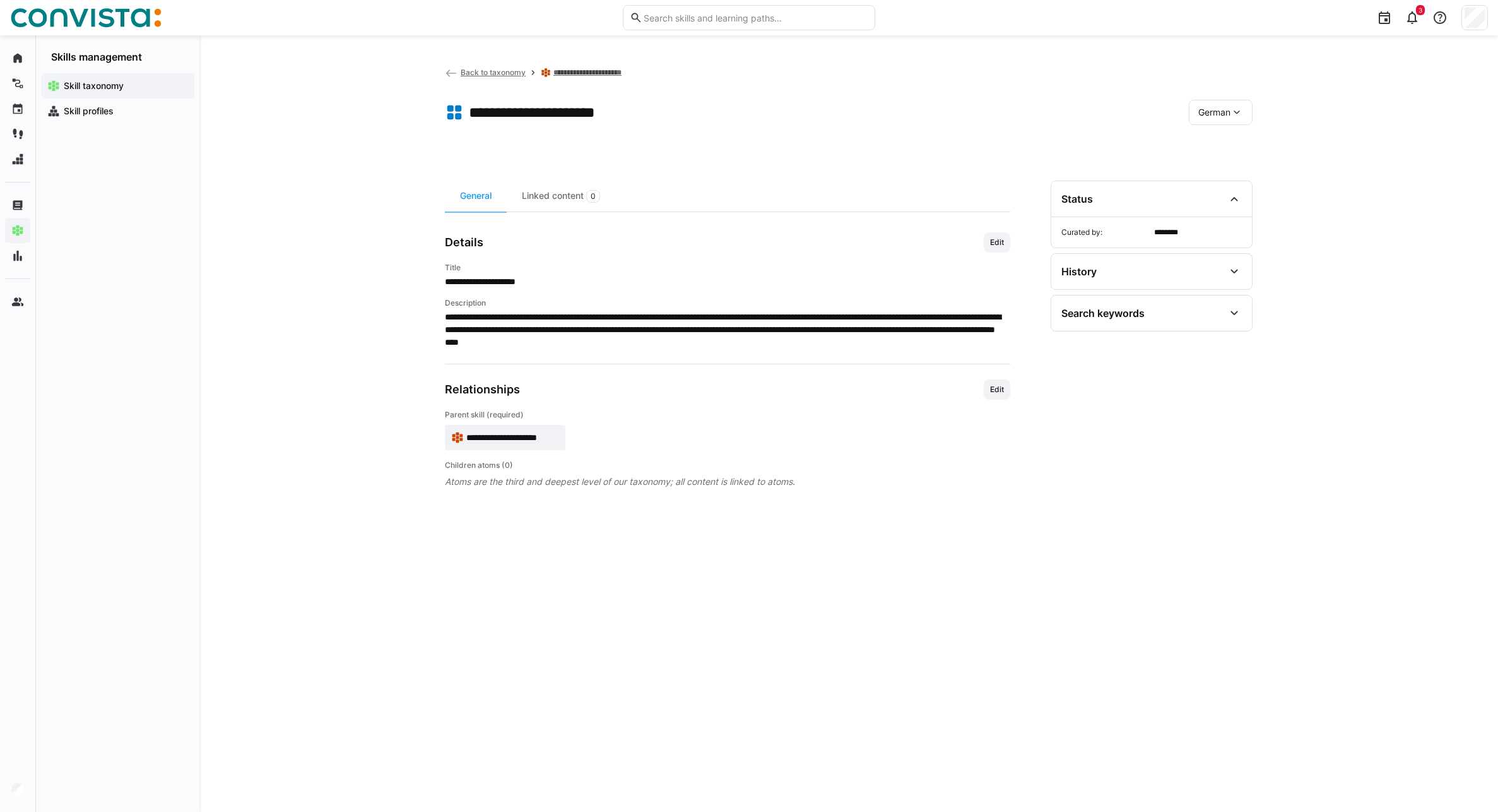
click at [1222, 100] on div "German" at bounding box center [1220, 112] width 63 height 26
click at [1220, 173] on span "English" at bounding box center [1213, 171] width 29 height 12
click at [1240, 117] on eds-icon at bounding box center [1236, 112] width 12 height 12
click at [1236, 142] on div "German" at bounding box center [1222, 145] width 42 height 12
click at [489, 73] on span "Back to taxonomy" at bounding box center [493, 72] width 65 height 9
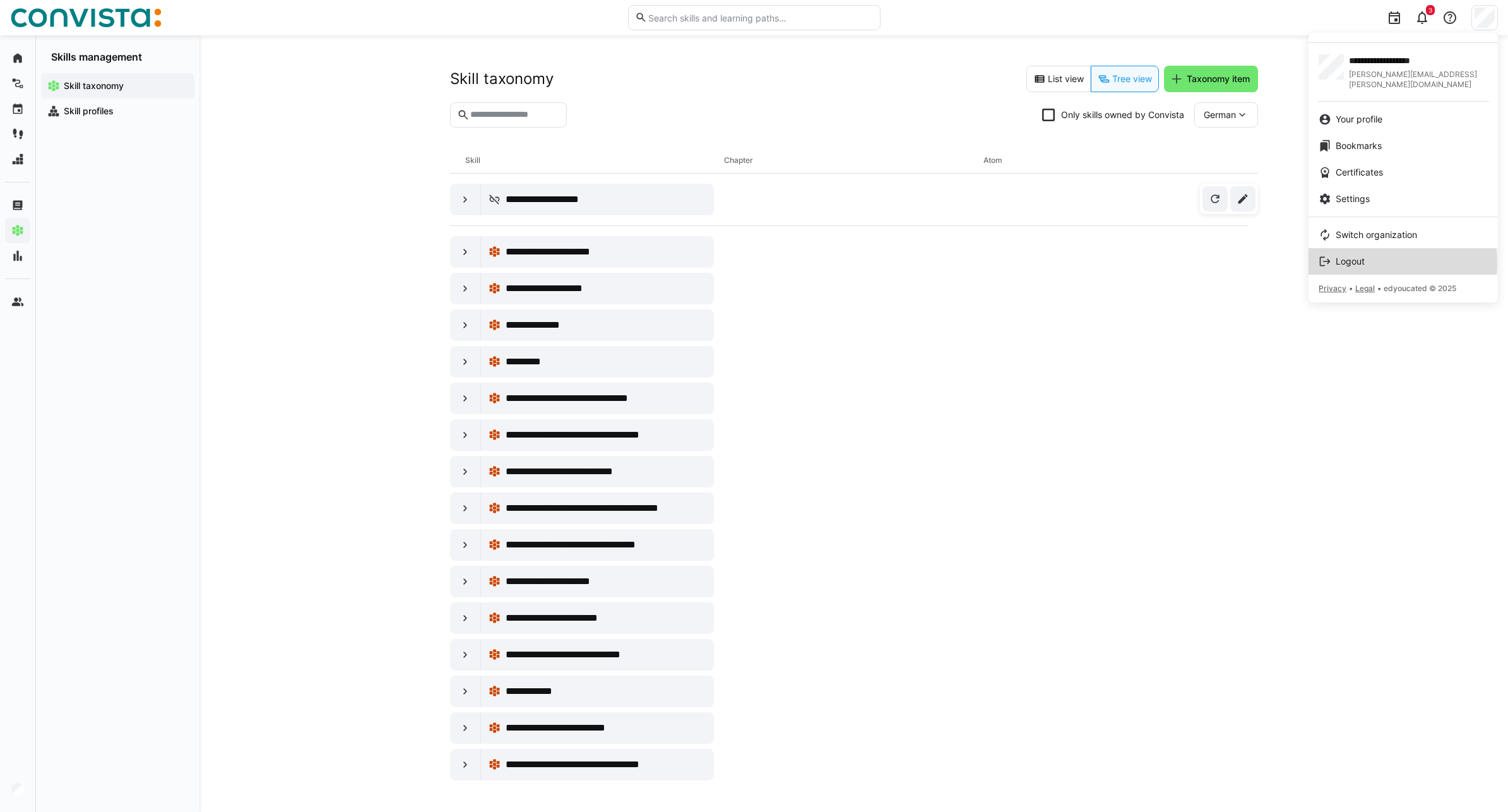
click at [1371, 255] on div "Logout" at bounding box center [1404, 261] width 170 height 12
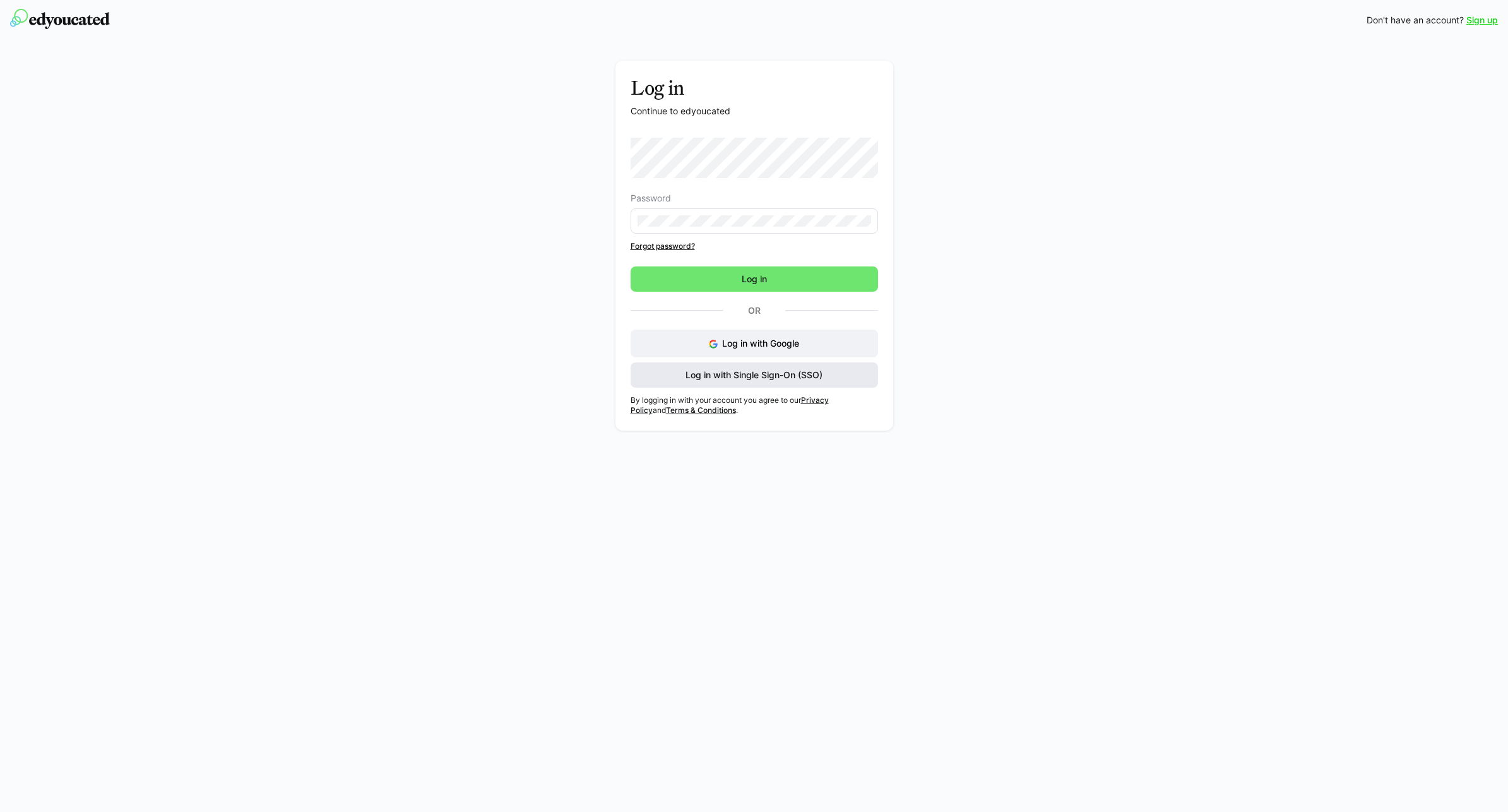
click at [683, 381] on span "Log in with Single Sign-On (SSO)" at bounding box center [754, 374] width 247 height 26
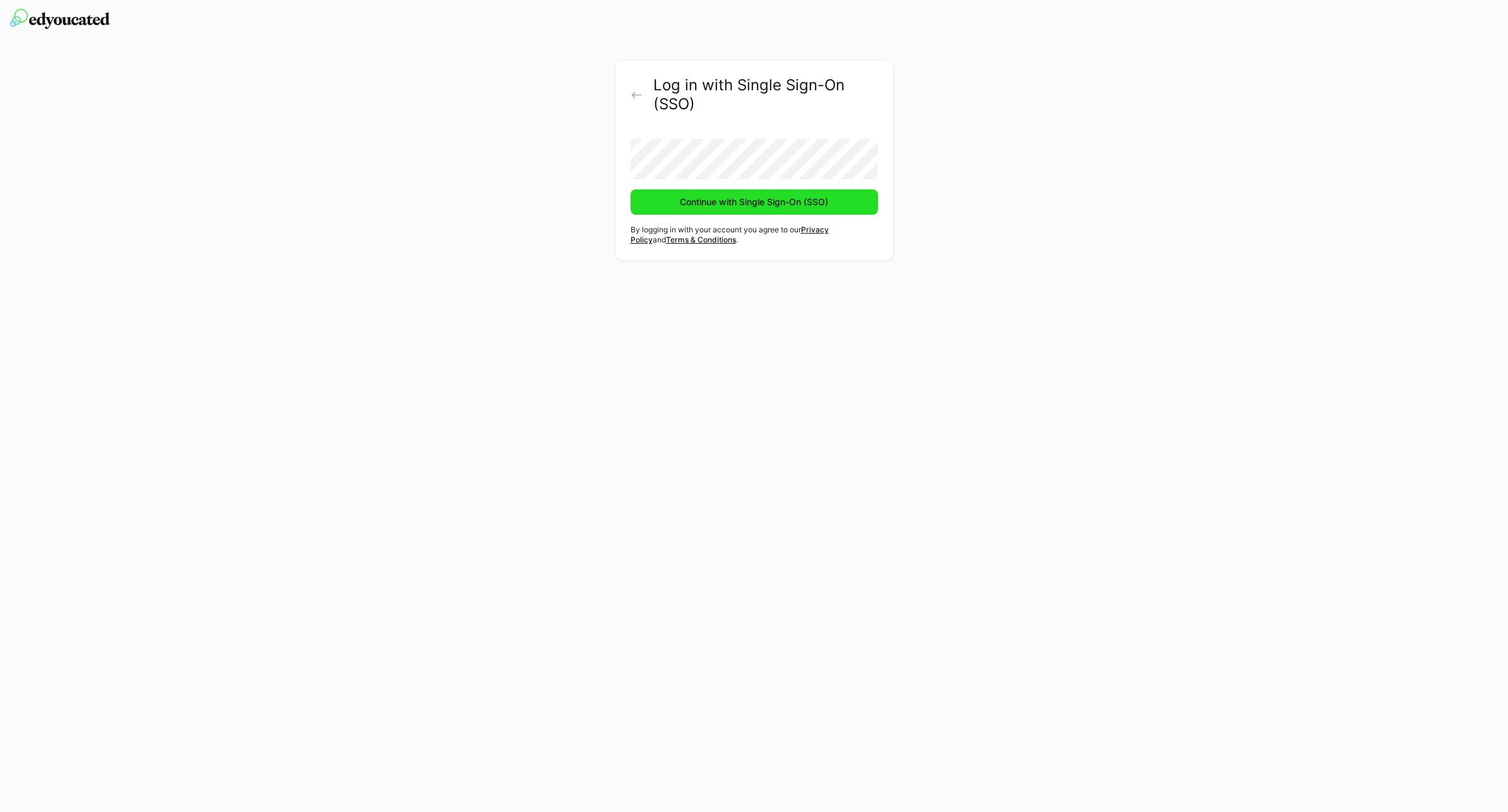
click at [742, 193] on span "Continue with Single Sign-On (SSO)" at bounding box center [754, 202] width 247 height 26
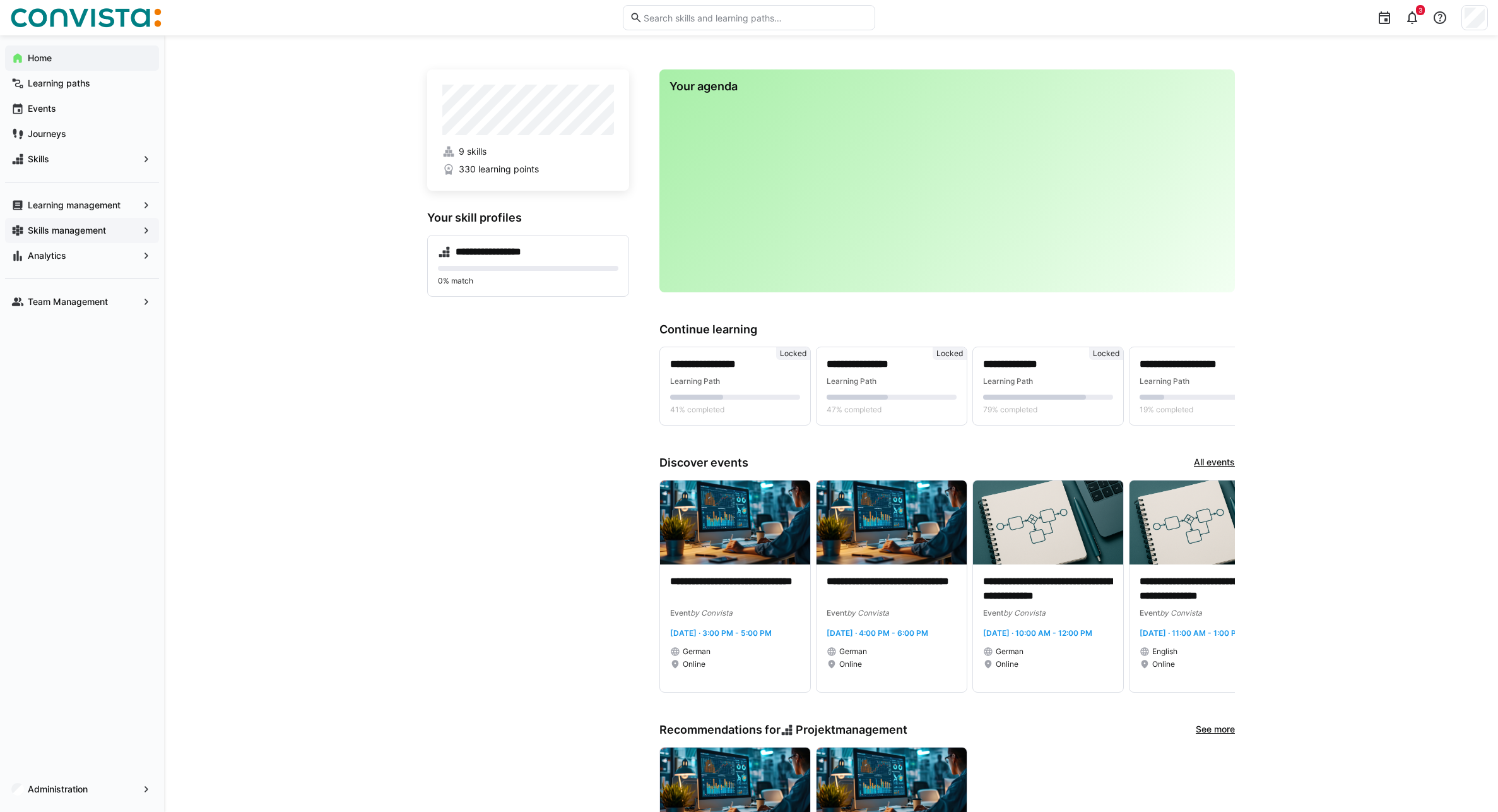
click at [0, 0] on app-navigation-label "Skills management" at bounding box center [0, 0] width 0 height 0
